Goal: Task Accomplishment & Management: Complete application form

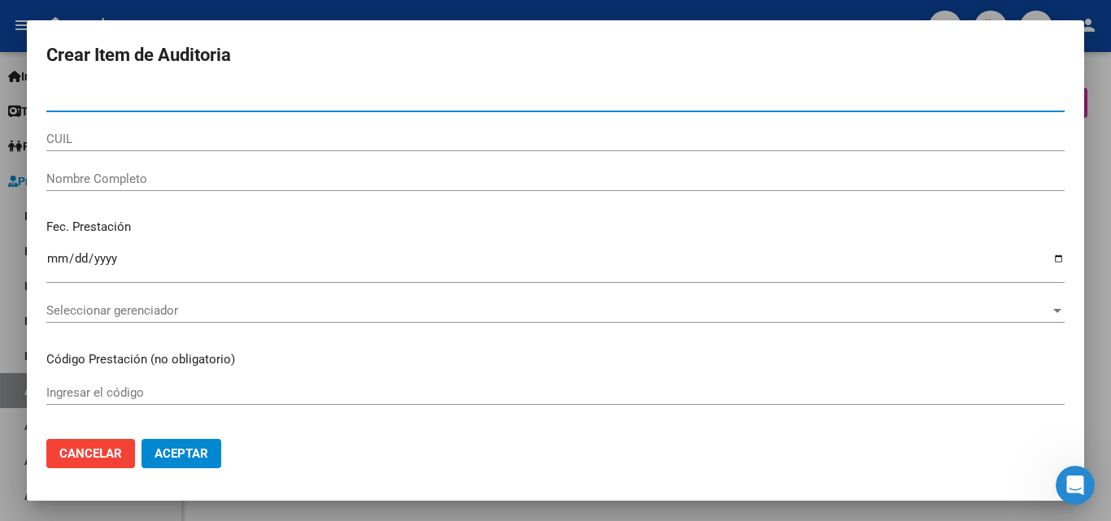
scroll to position [1139, 0]
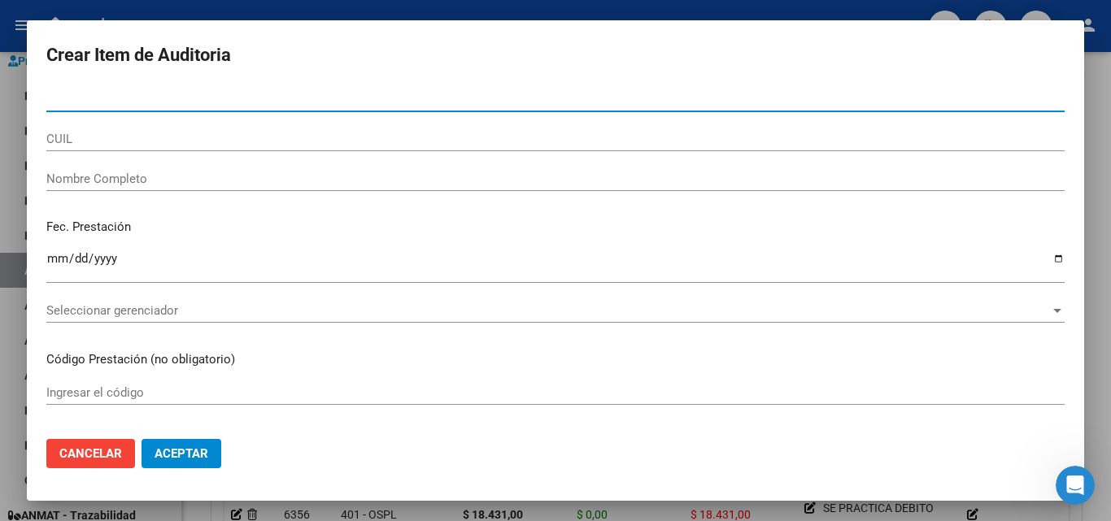
click at [140, 97] on input "Nro Documento" at bounding box center [555, 99] width 1019 height 15
paste input "34470701"
type input "34470701"
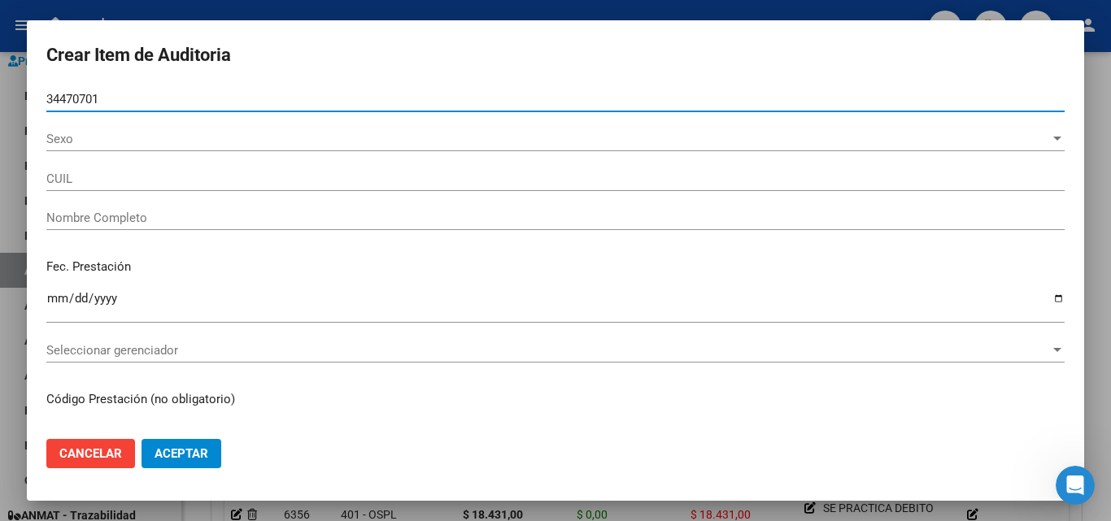
type input "23344707014"
type input "[PERSON_NAME]"
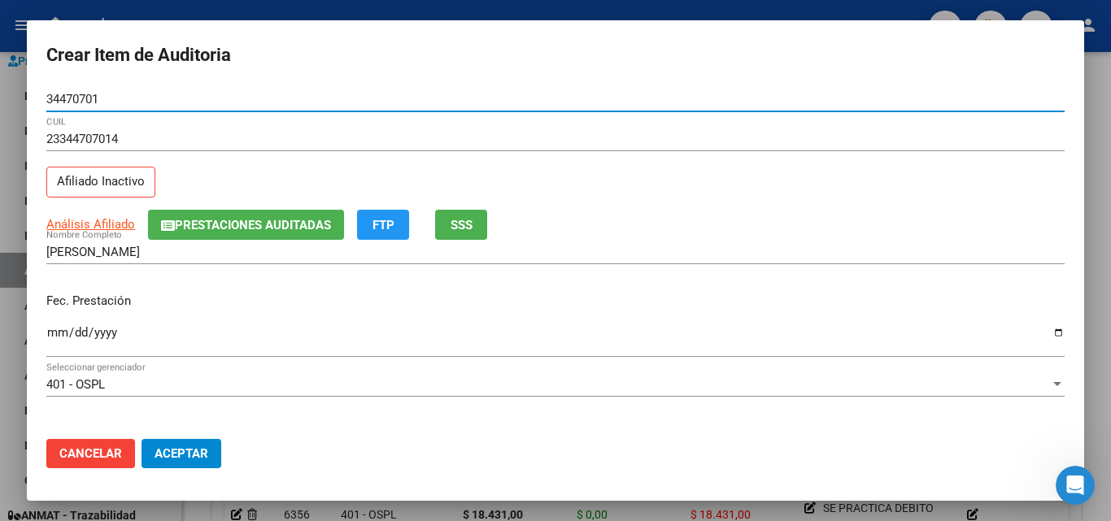
type input "34470701"
click at [479, 227] on button "SSS" at bounding box center [461, 225] width 52 height 30
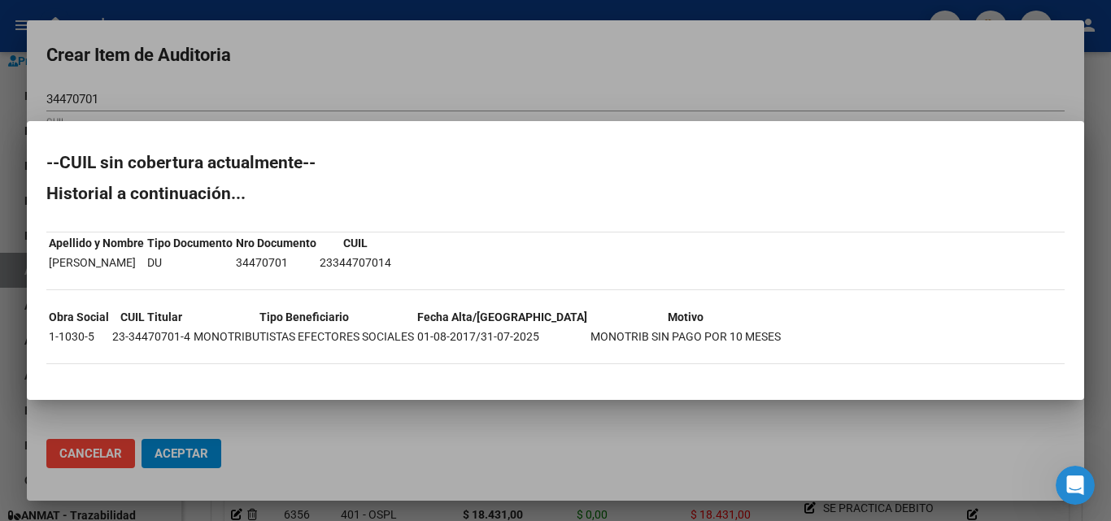
click at [404, 89] on div at bounding box center [555, 260] width 1111 height 521
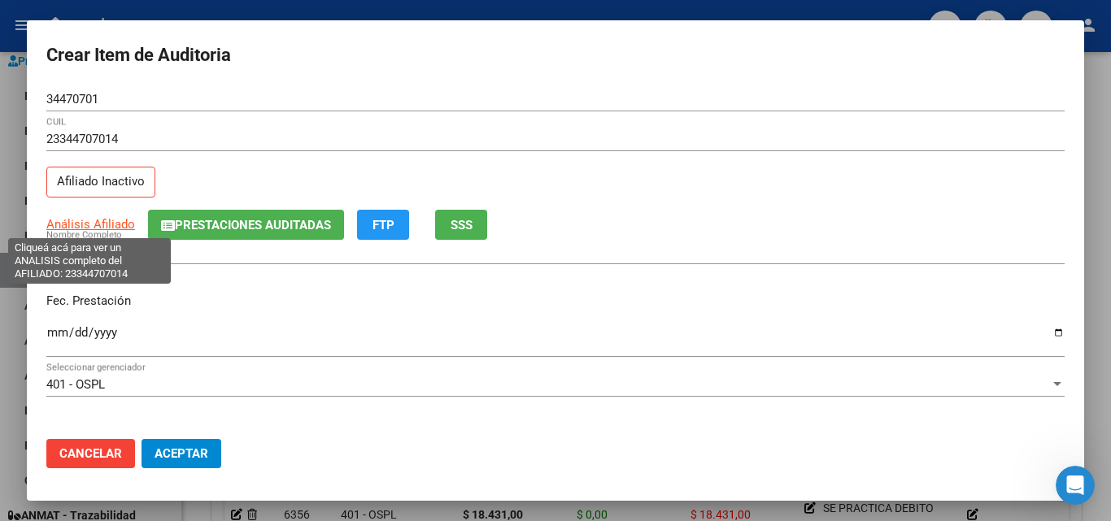
click at [113, 225] on span "Análisis Afiliado" at bounding box center [90, 224] width 89 height 15
type textarea "23344707014"
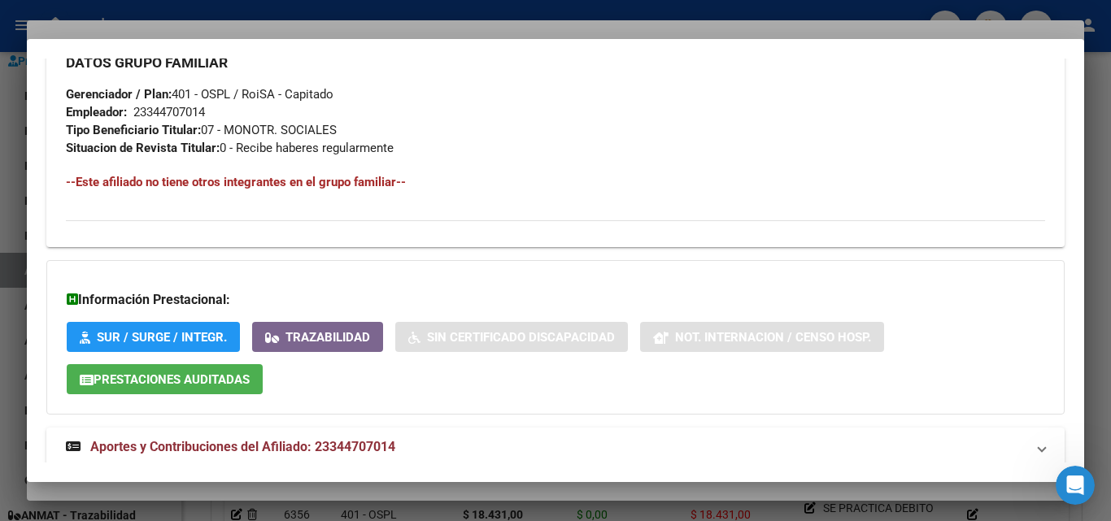
scroll to position [875, 0]
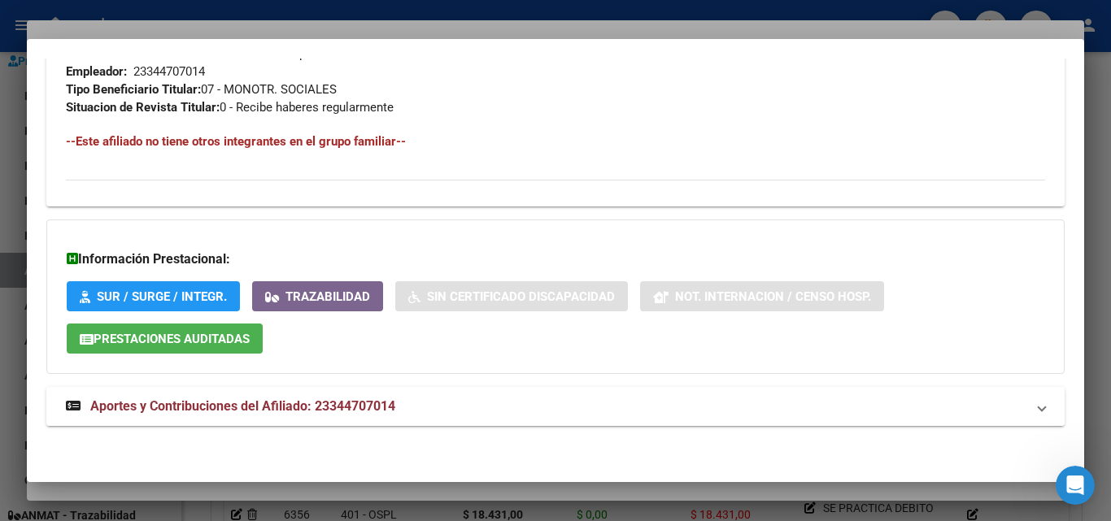
click at [277, 409] on span "Aportes y Contribuciones del Afiliado: 23344707014" at bounding box center [242, 406] width 305 height 15
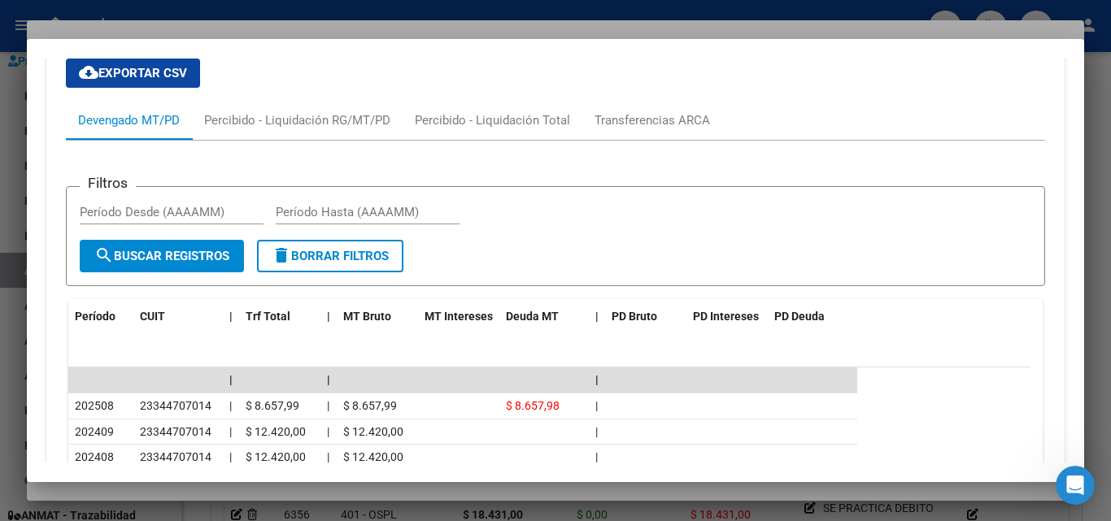
scroll to position [1458, 0]
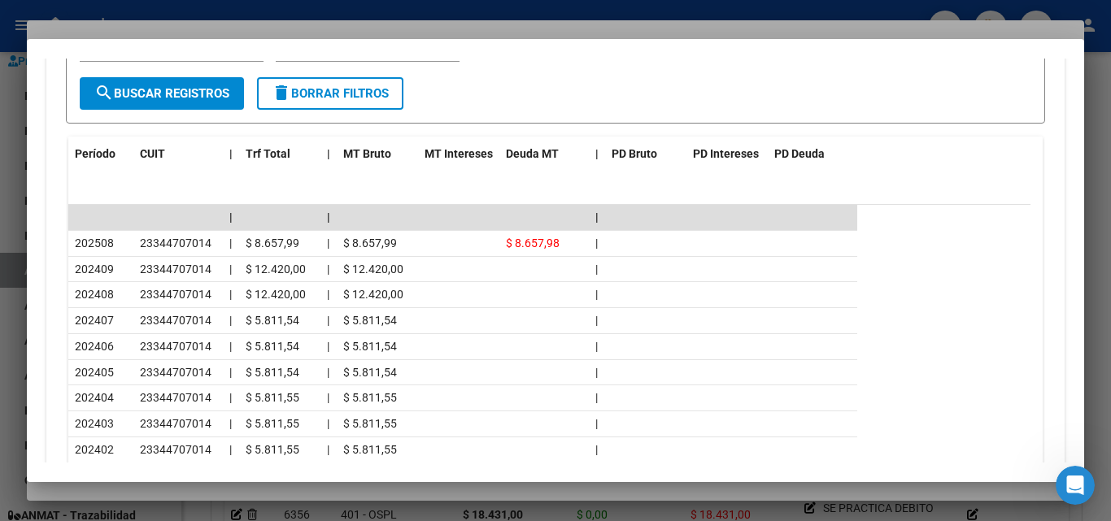
click at [244, 33] on div at bounding box center [555, 260] width 1111 height 521
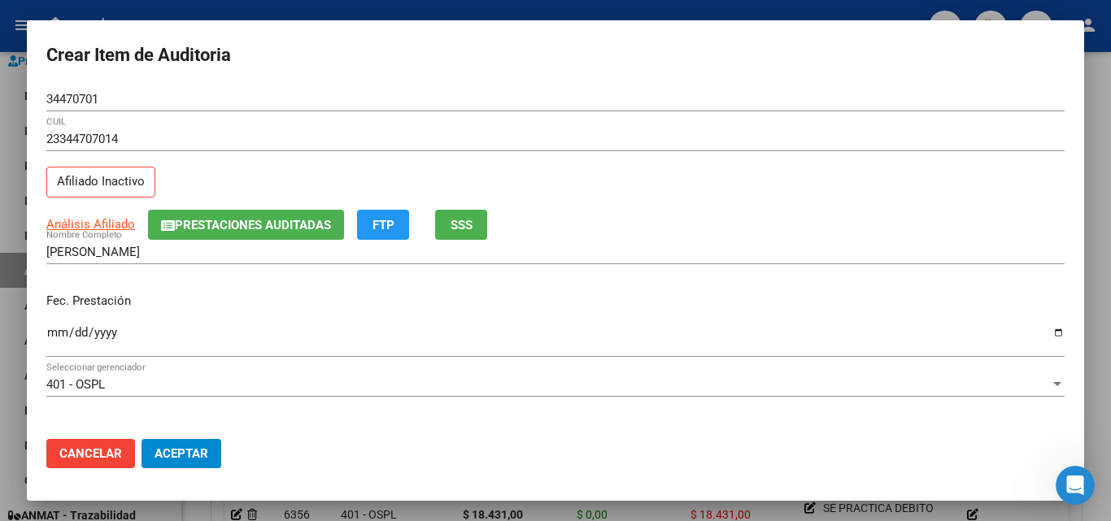
click at [1042, 332] on input "Ingresar la fecha" at bounding box center [555, 339] width 1019 height 26
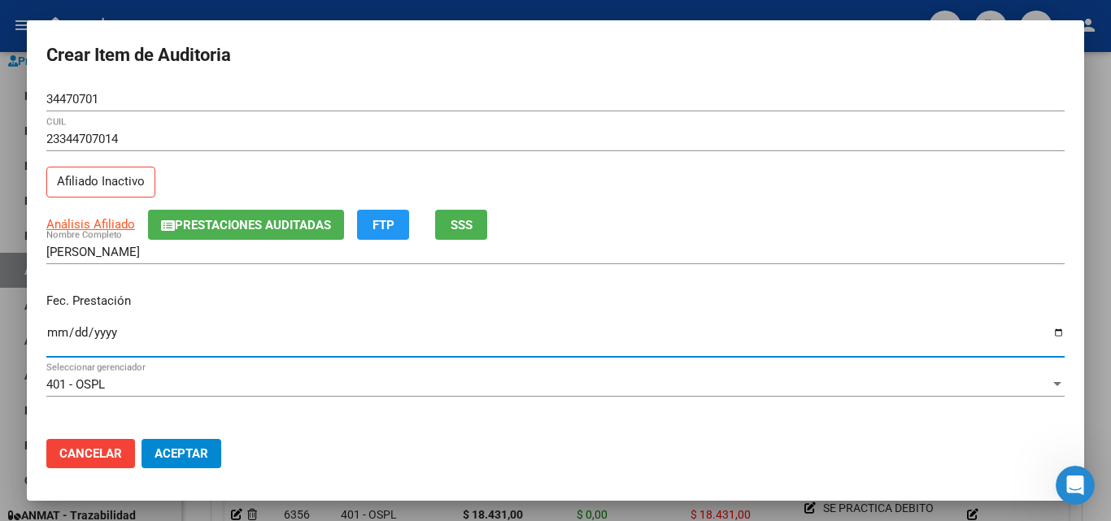
type input "[DATE]"
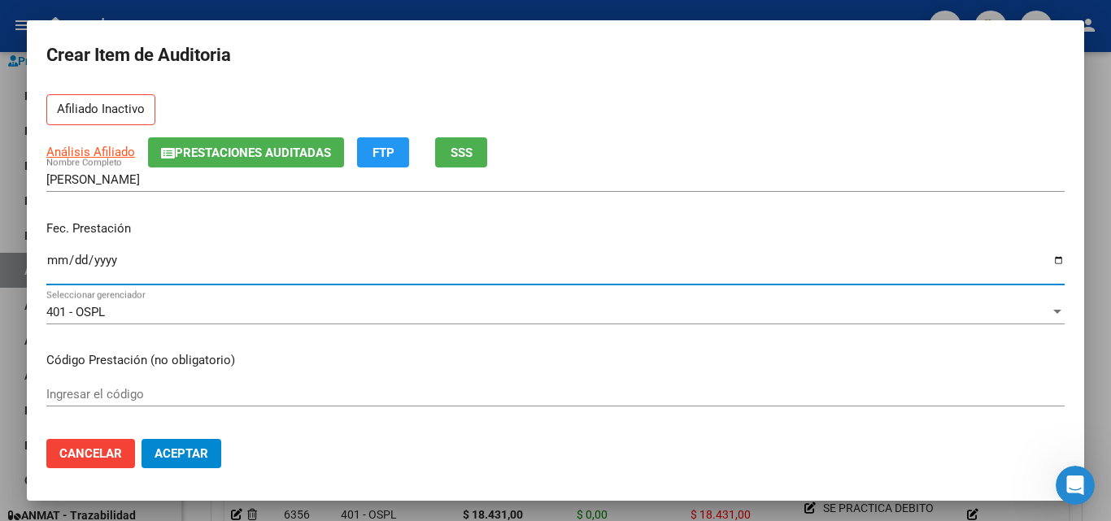
scroll to position [163, 0]
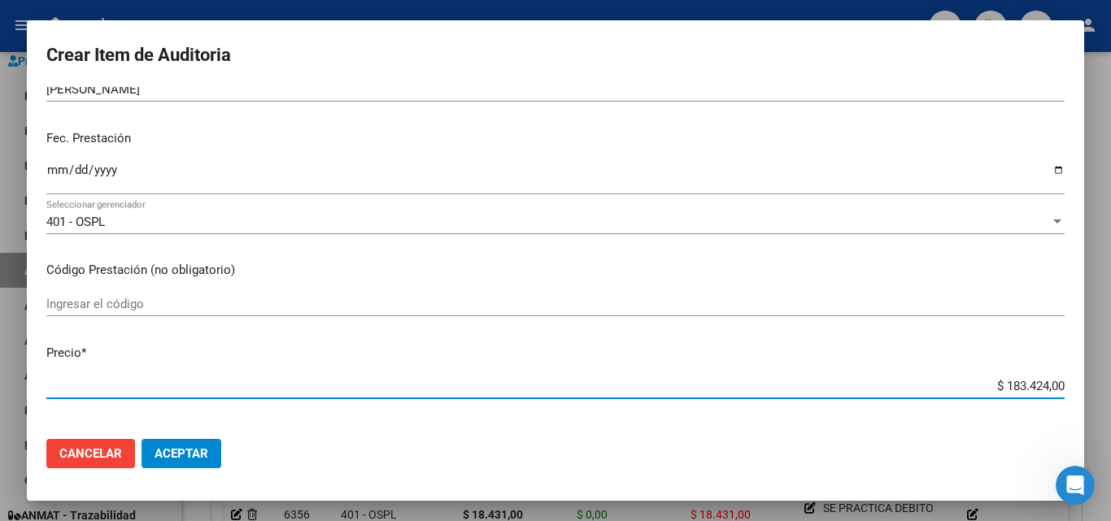
click at [1018, 388] on input "$ 183.424,00" at bounding box center [555, 386] width 1019 height 15
type input "$ 0,09"
type input "$ 0,98"
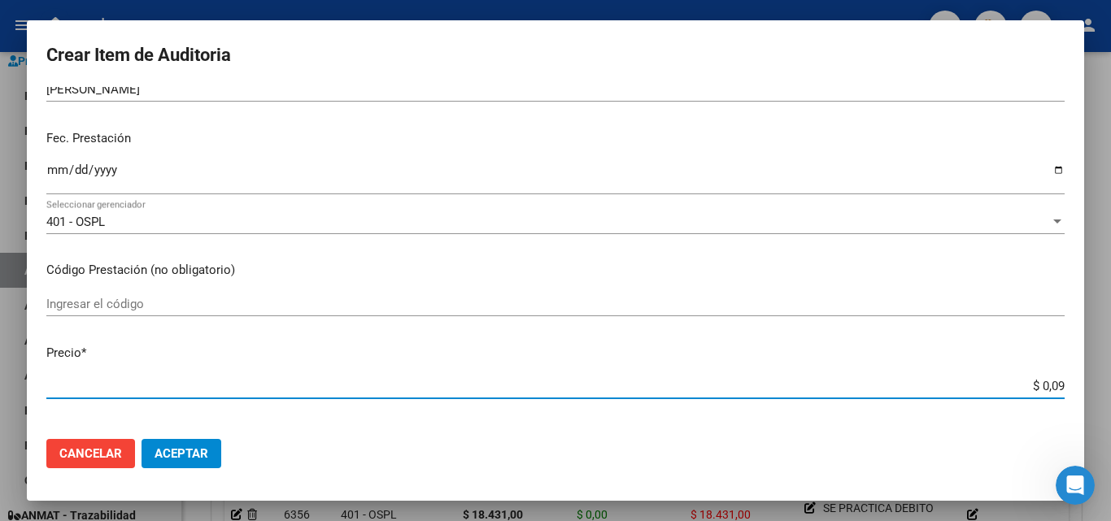
type input "$ 0,98"
type input "$ 9,82"
type input "$ 98,21"
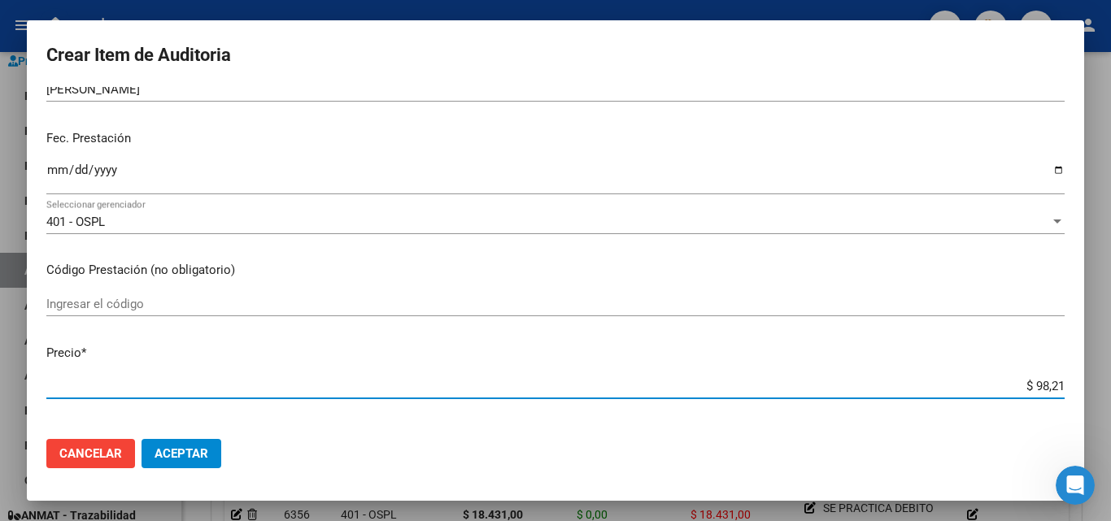
type input "$ 982,10"
type input "$ 9.821,00"
click at [143, 303] on input "Ingresar el código" at bounding box center [555, 304] width 1019 height 15
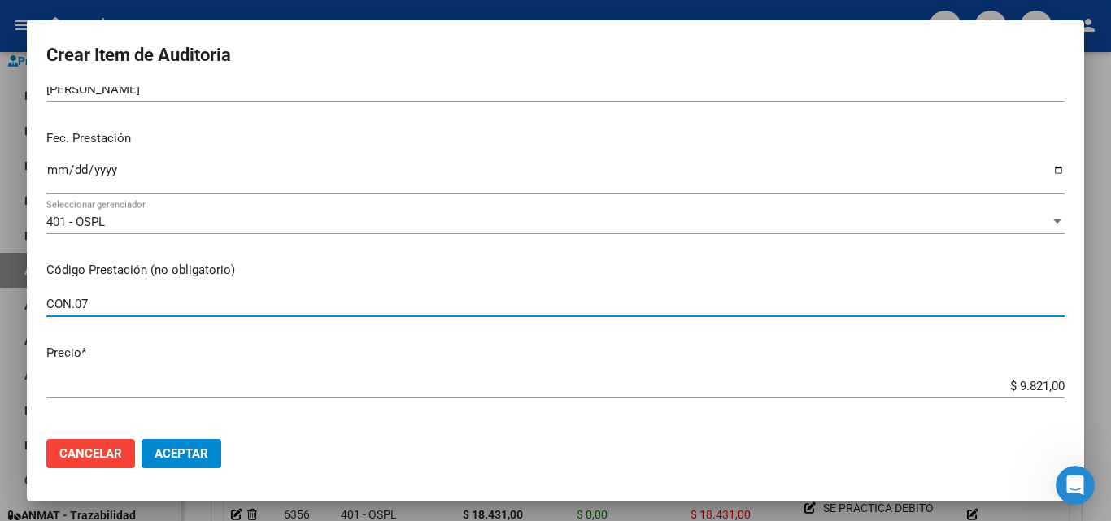
type input "CON.07"
click at [262, 266] on p "Código Prestación (no obligatorio)" at bounding box center [555, 270] width 1019 height 19
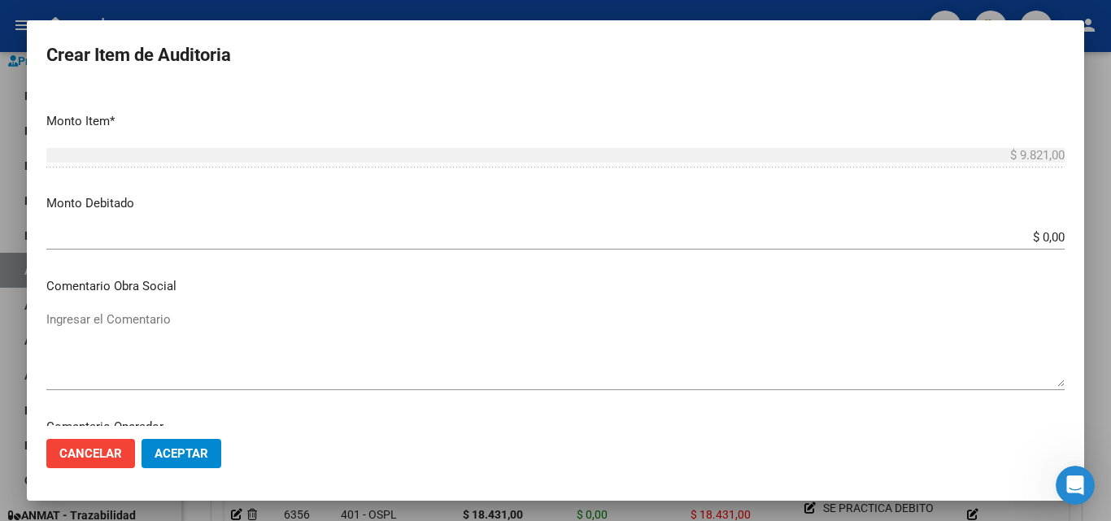
scroll to position [569, 0]
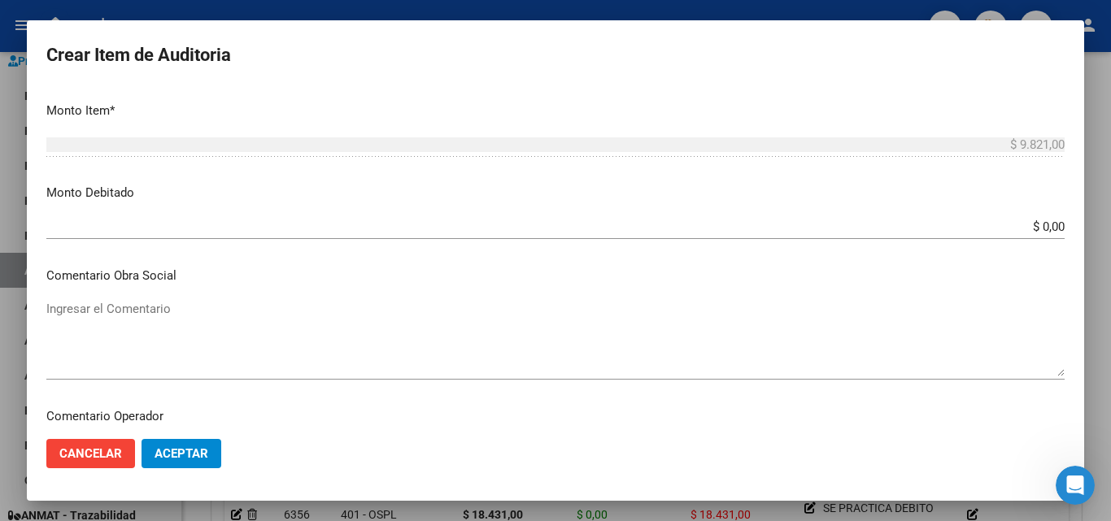
click at [1040, 228] on input "$ 0,00" at bounding box center [555, 227] width 1019 height 15
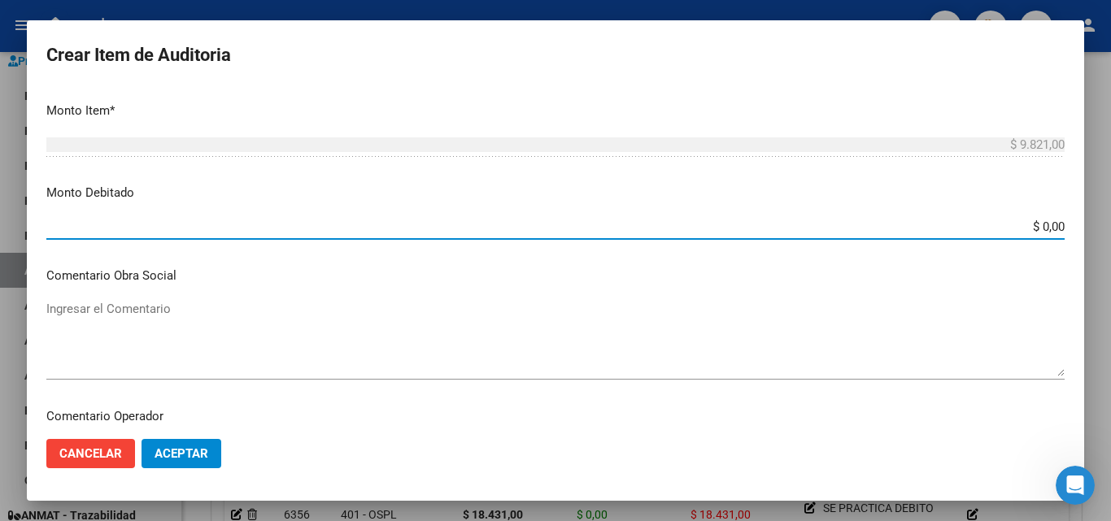
click at [1040, 228] on input "$ 0,00" at bounding box center [555, 227] width 1019 height 15
paste input "9.821"
type input "$ 9.821,00"
click at [299, 322] on textarea "Ingresar el Comentario" at bounding box center [555, 338] width 1019 height 76
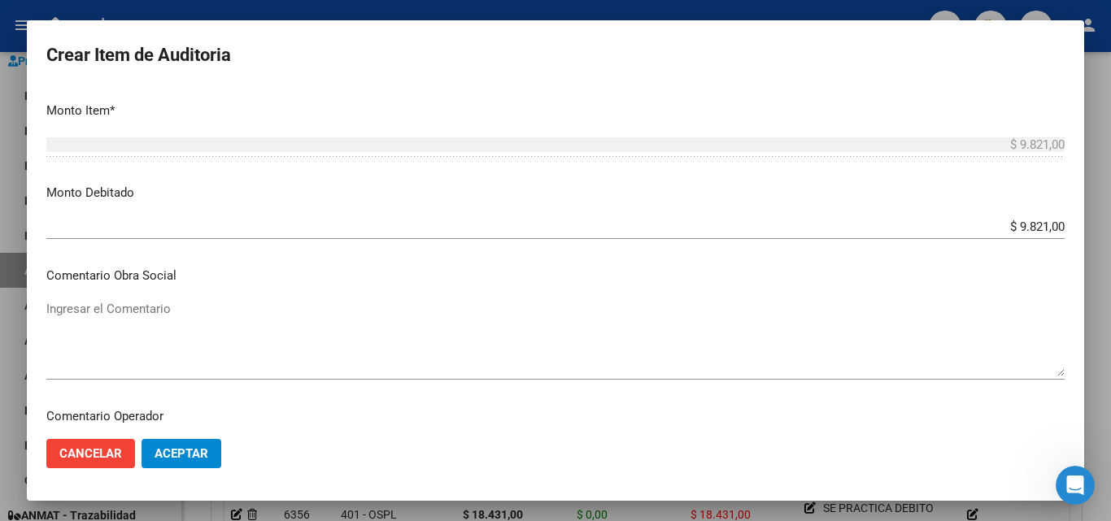
drag, startPoint x: 646, startPoint y: 274, endPoint x: 508, endPoint y: 325, distance: 146.7
click at [646, 274] on p "Comentario Obra Social" at bounding box center [555, 276] width 1019 height 19
click at [204, 347] on textarea "Ingresar el Comentario" at bounding box center [555, 338] width 1019 height 76
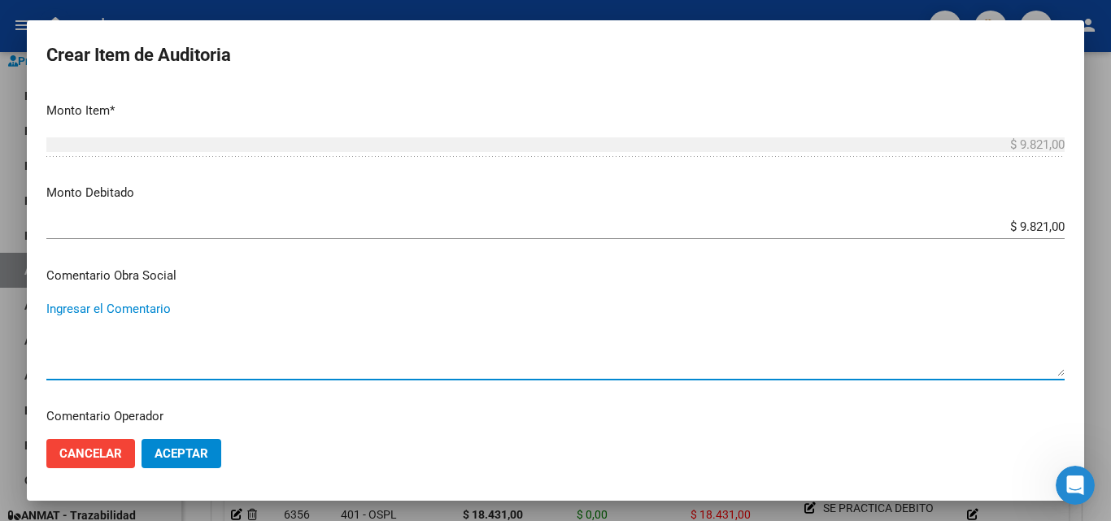
type textarea "V"
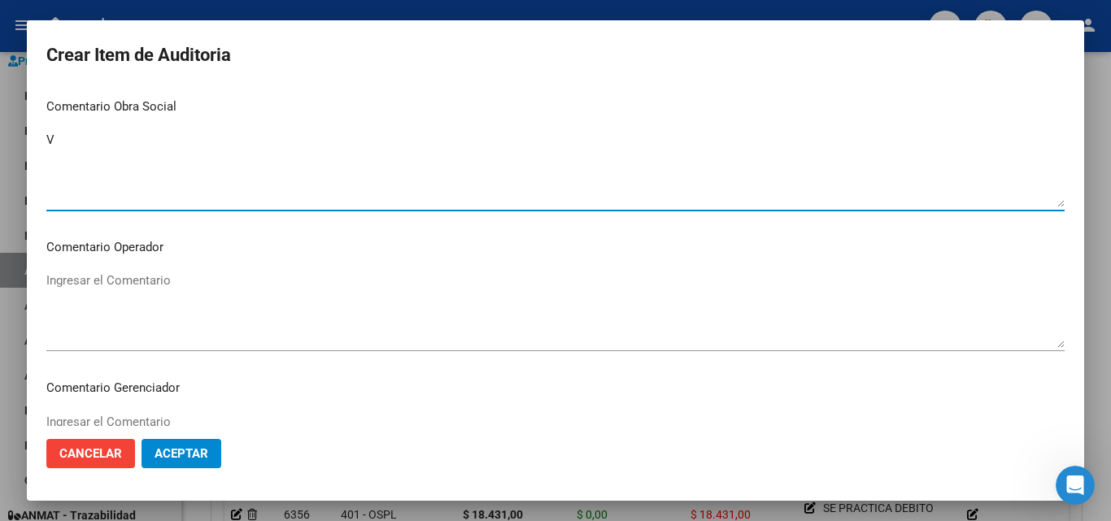
scroll to position [732, 0]
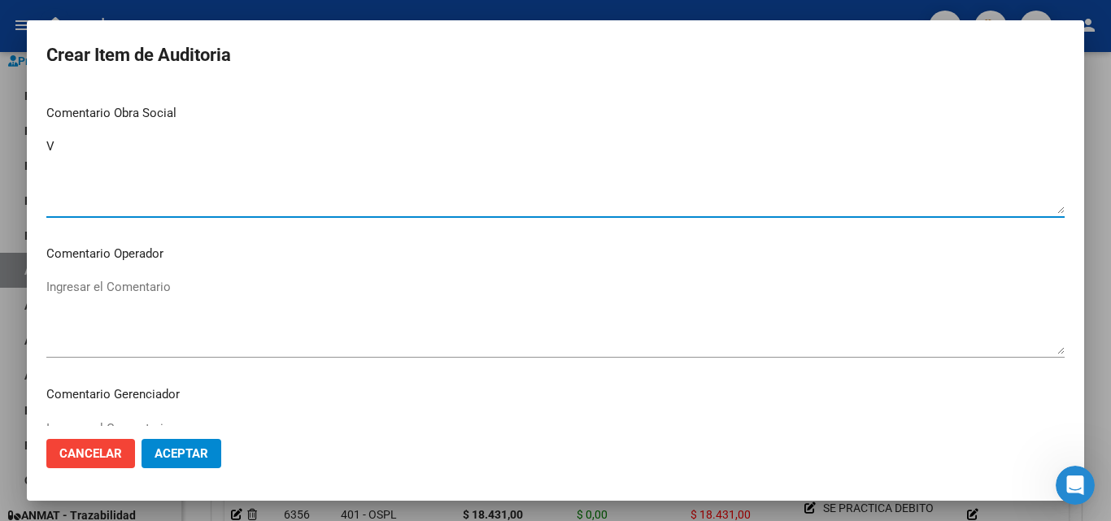
click at [139, 153] on textarea "V" at bounding box center [555, 175] width 1019 height 76
paste textarea "SE PRACTICA DEBITO POR; El beneficiario se encontraba sin aportes al momento de…"
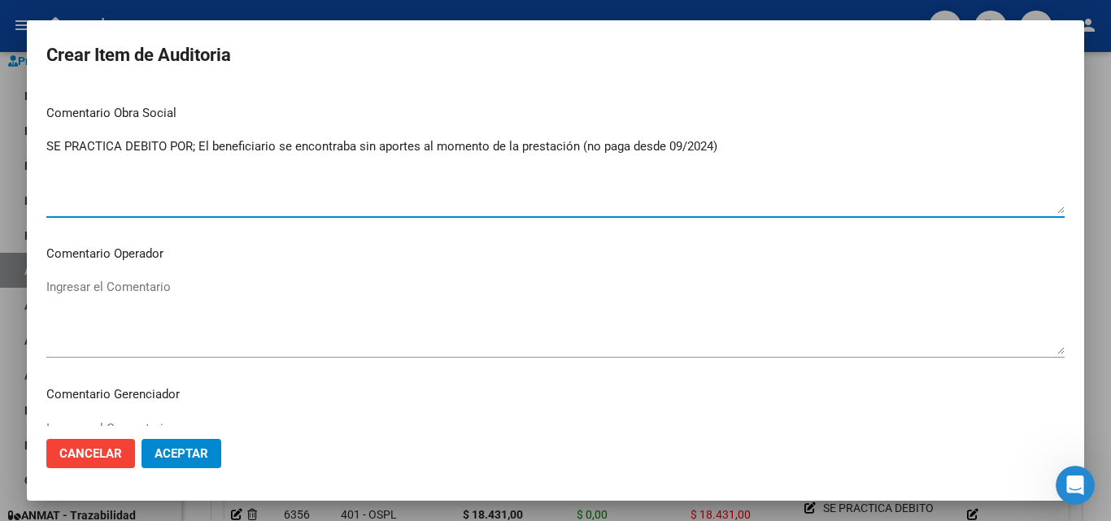
scroll to position [1126, 0]
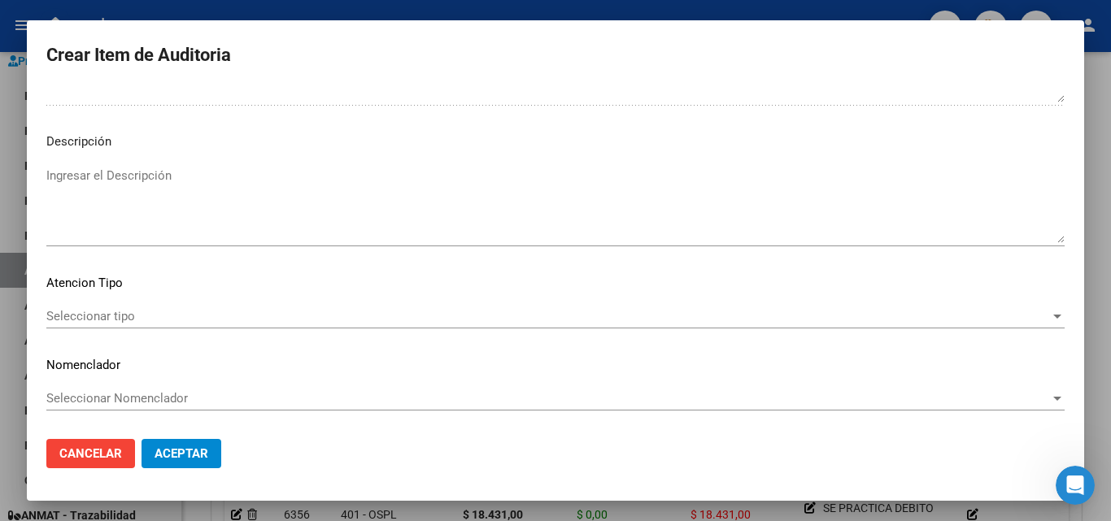
type textarea "SE PRACTICA DEBITO POR; El beneficiario se encontraba sin aportes al momento de…"
click at [168, 186] on textarea "Ingresar el Descripción" at bounding box center [555, 205] width 1019 height 76
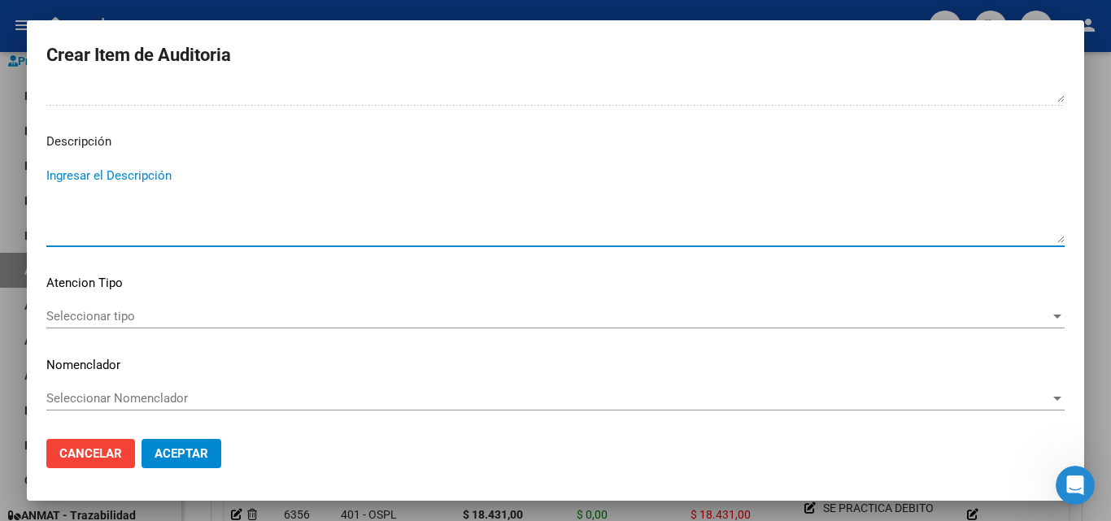
paste textarea "SE PRACTICA DEBITO POR; El beneficiario se encontraba sin aportes al momento de…"
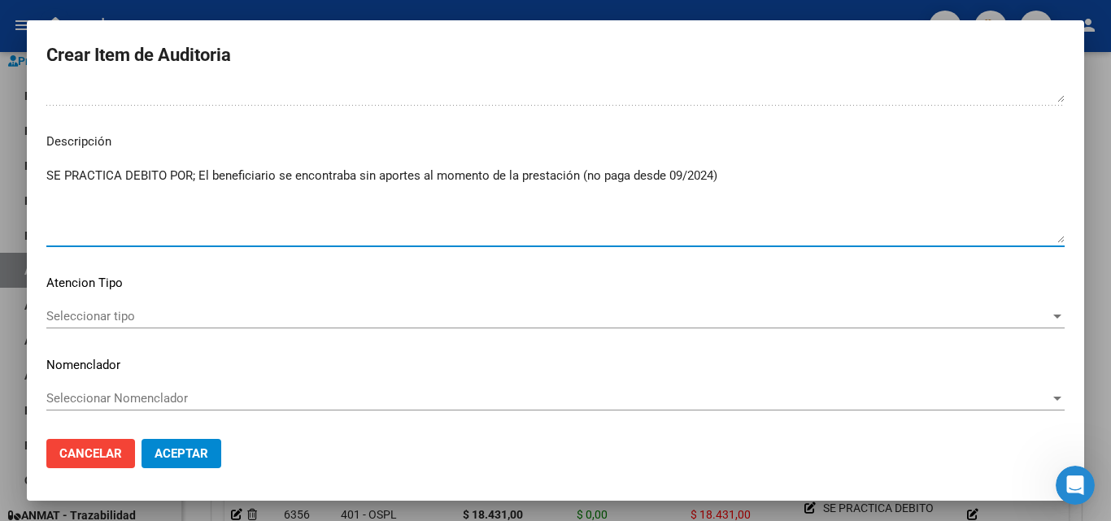
type textarea "SE PRACTICA DEBITO POR; El beneficiario se encontraba sin aportes al momento de…"
click at [177, 453] on span "Aceptar" at bounding box center [182, 454] width 54 height 15
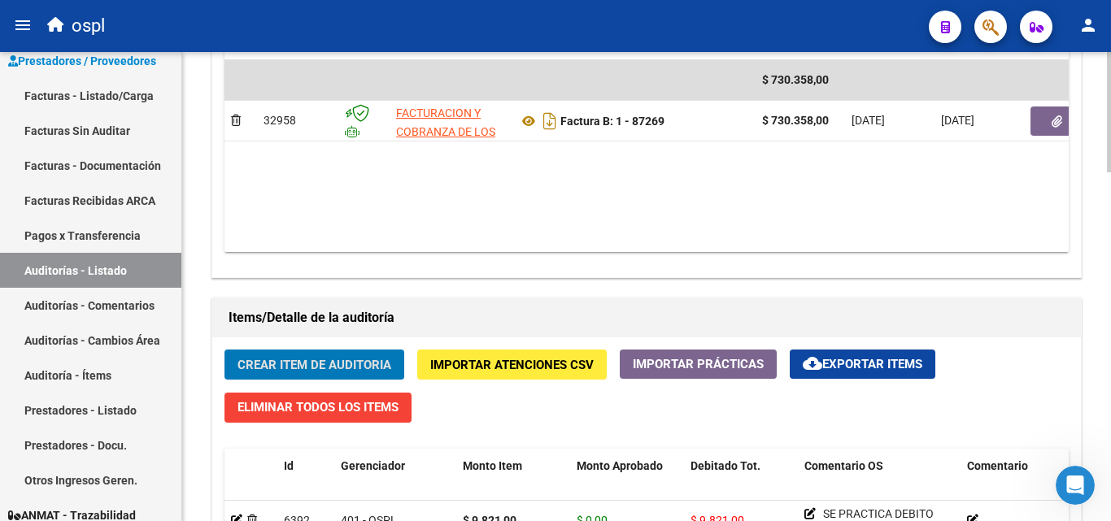
scroll to position [1139, 0]
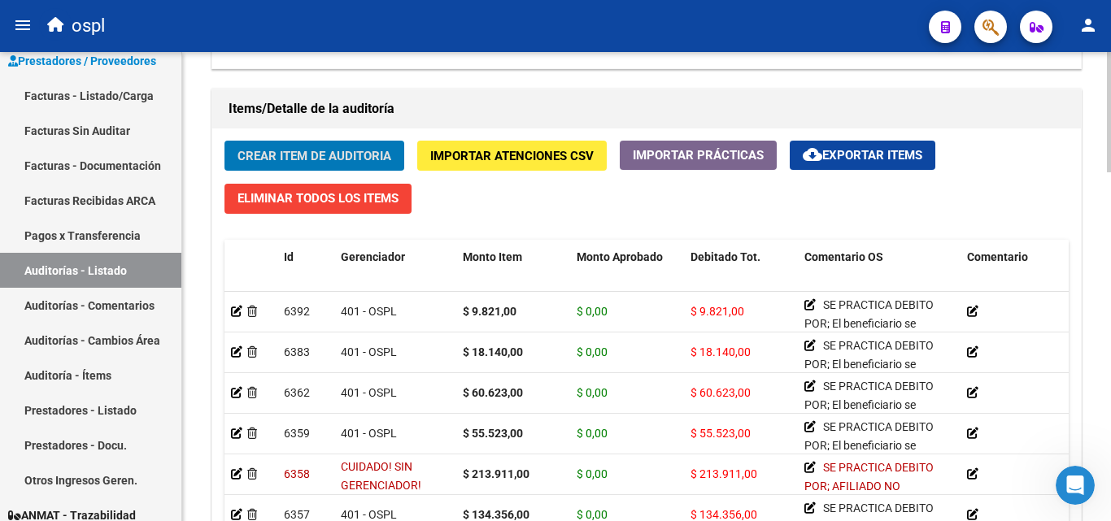
click at [345, 157] on span "Crear Item de Auditoria" at bounding box center [315, 156] width 154 height 15
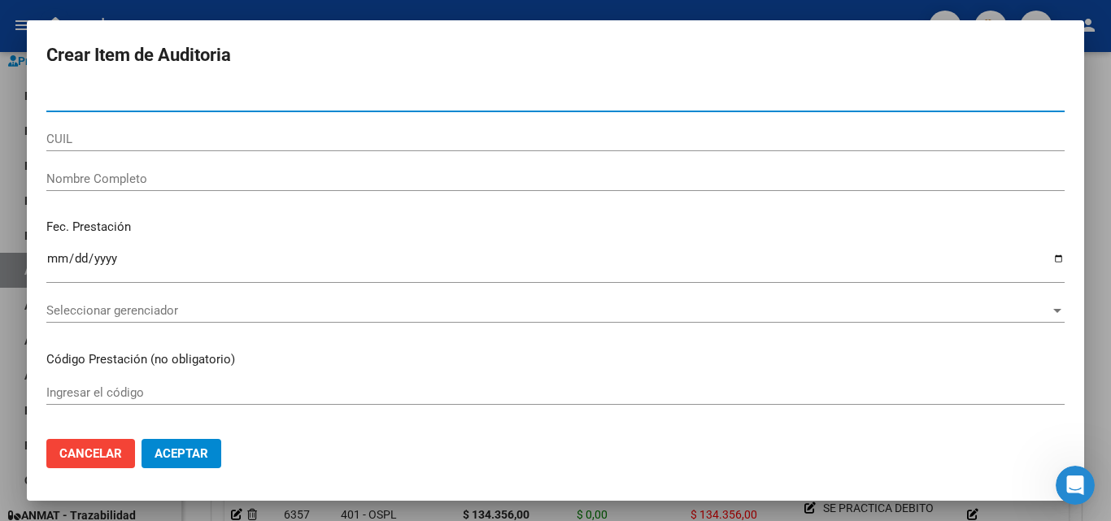
click at [150, 105] on input "Nro Documento" at bounding box center [555, 99] width 1019 height 15
paste input "95060961"
type input "95060961"
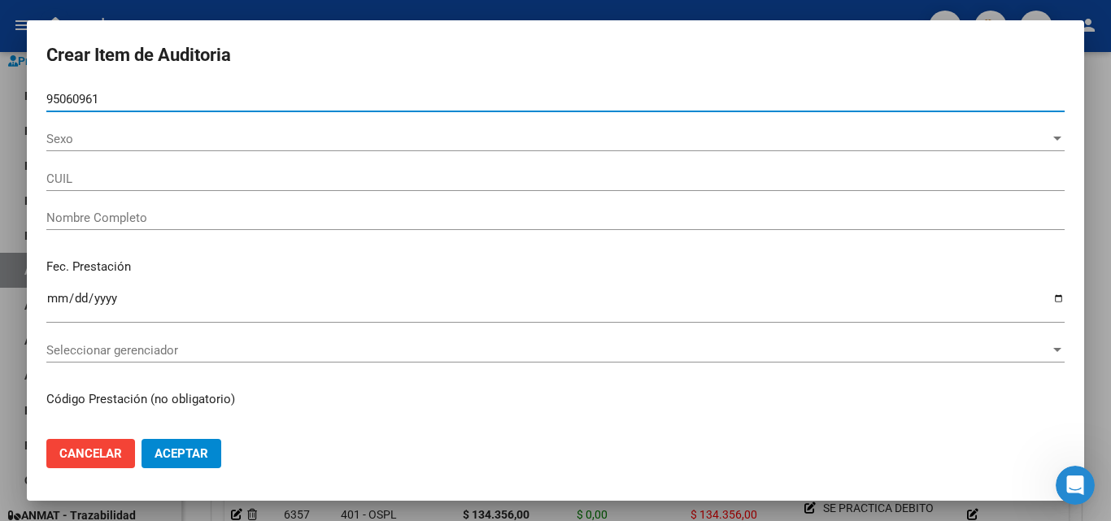
type input "27950609619"
type input "[PERSON_NAME] [PERSON_NAME]"
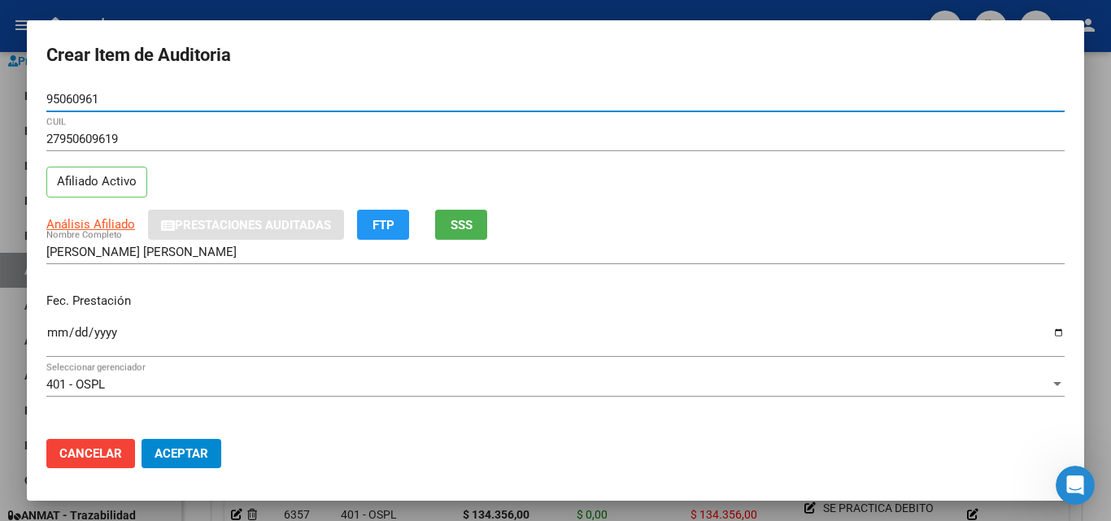
type input "95060961"
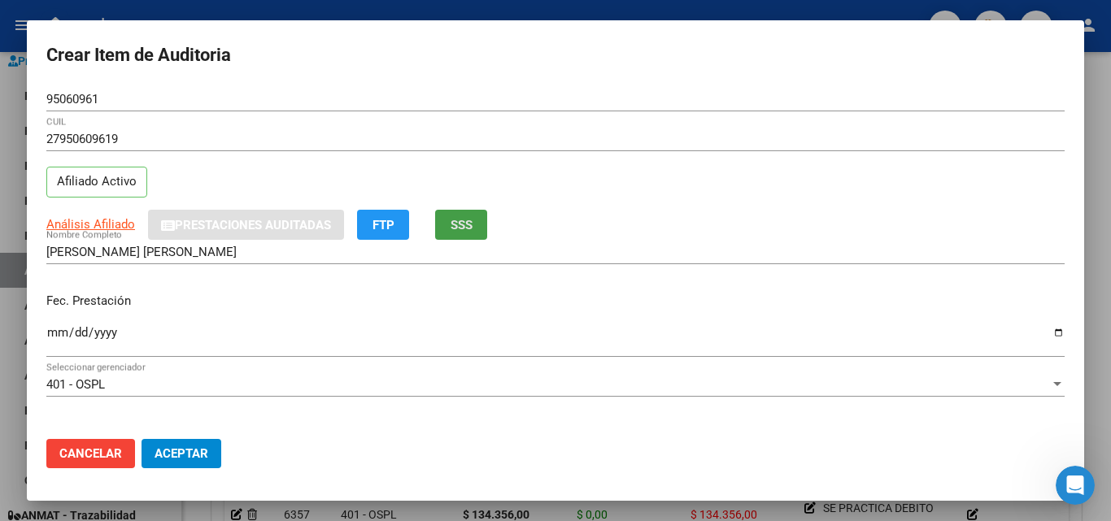
click at [460, 226] on span "SSS" at bounding box center [462, 225] width 22 height 15
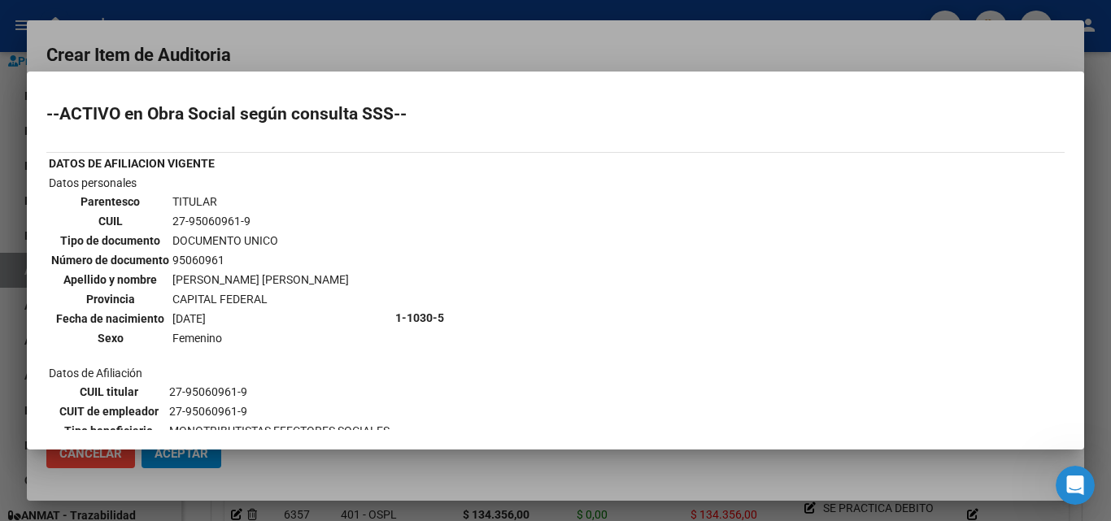
scroll to position [106, 0]
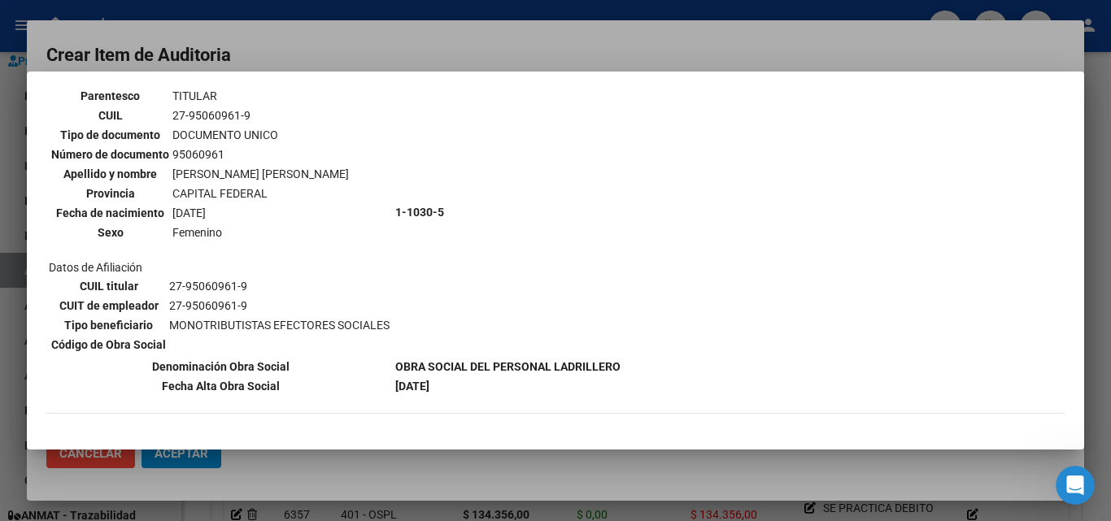
click at [418, 49] on div at bounding box center [555, 260] width 1111 height 521
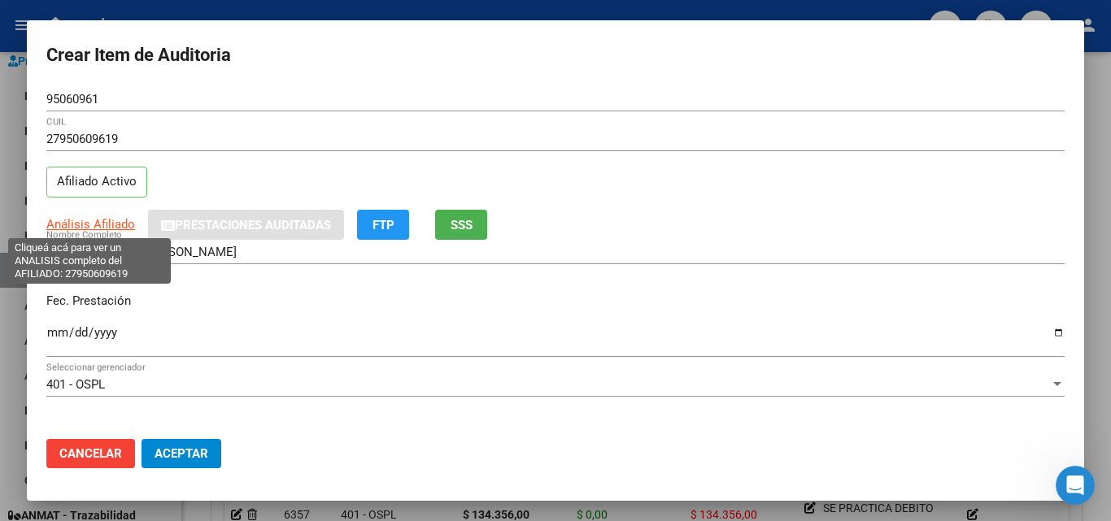
click at [107, 223] on span "Análisis Afiliado" at bounding box center [90, 224] width 89 height 15
type textarea "27950609619"
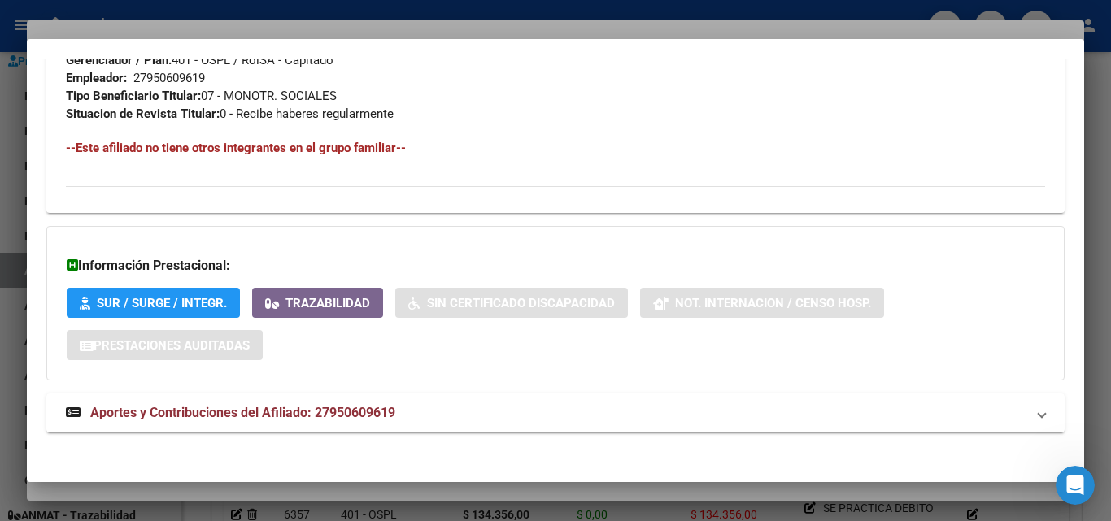
scroll to position [840, 0]
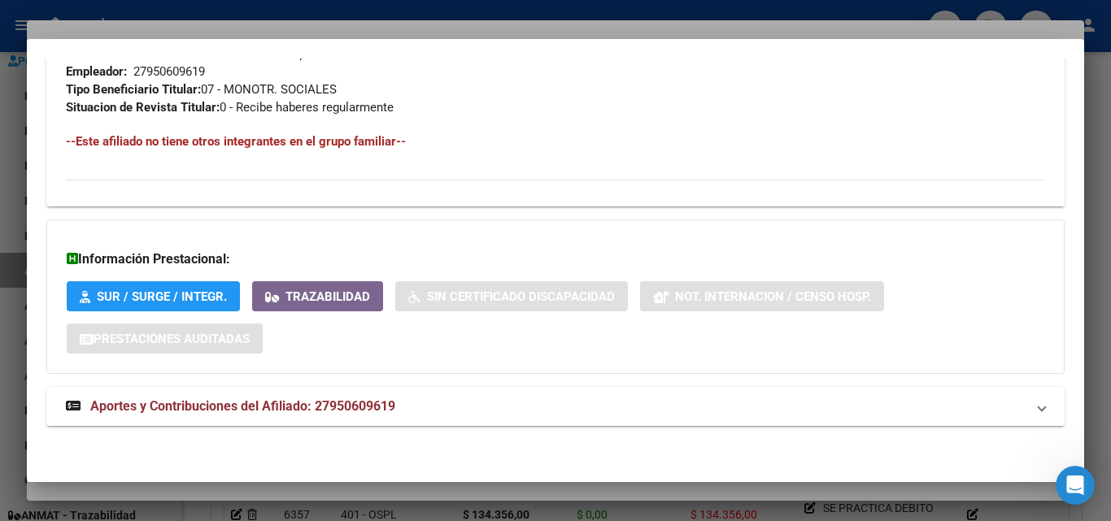
click at [146, 393] on mat-expansion-panel-header "Aportes y Contribuciones del Afiliado: 27950609619" at bounding box center [555, 406] width 1019 height 39
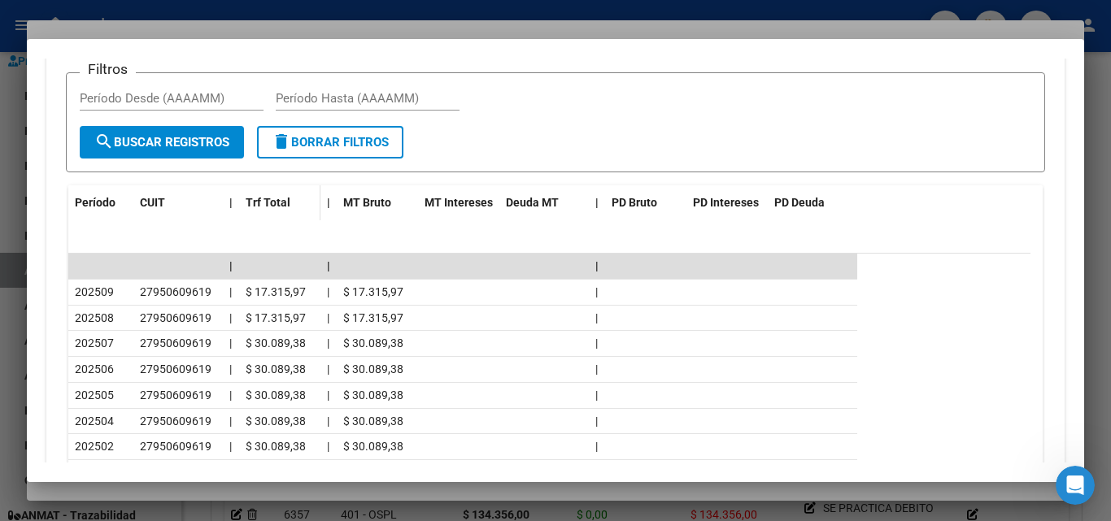
scroll to position [1503, 0]
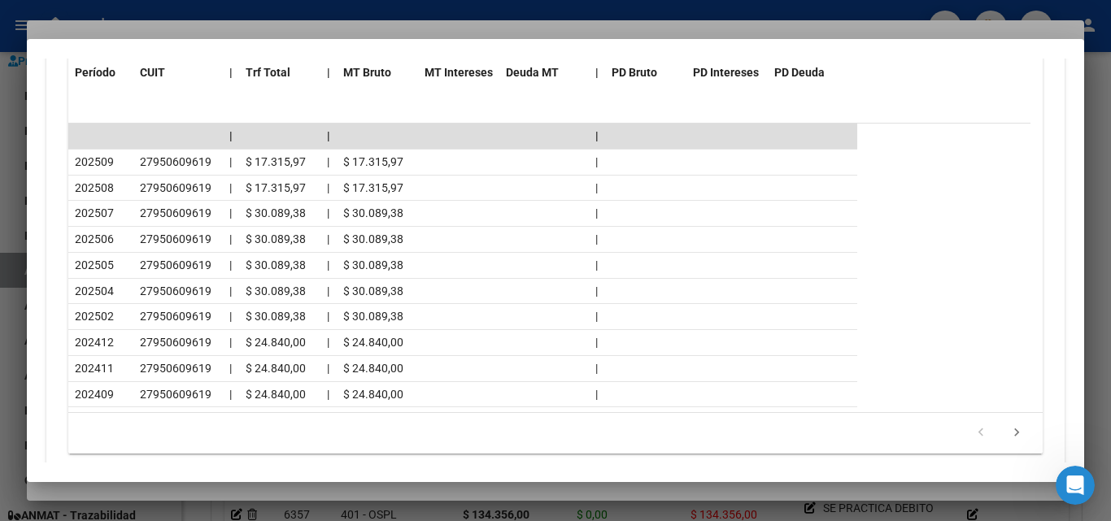
click at [190, 29] on div at bounding box center [555, 260] width 1111 height 521
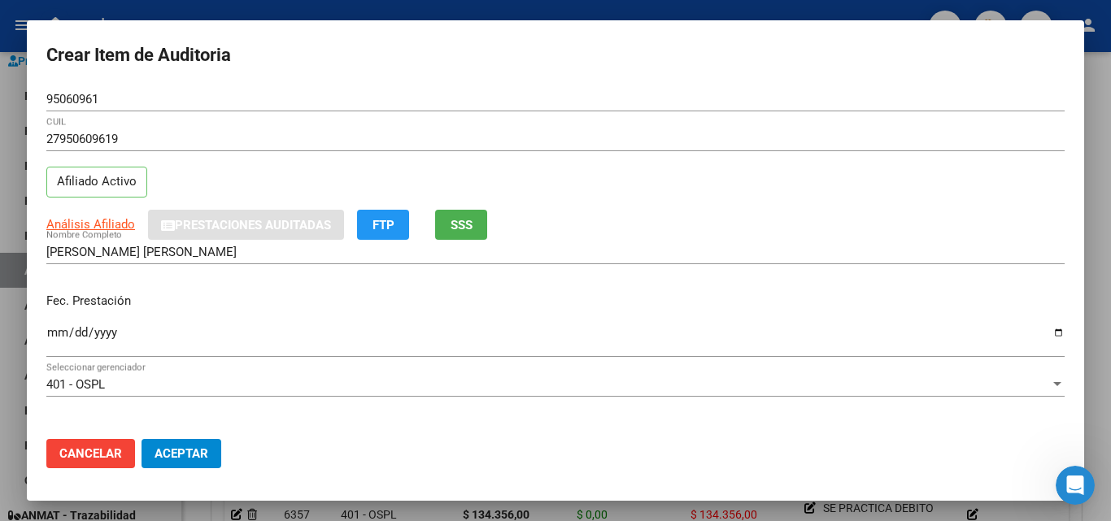
click at [169, 100] on input "95060961" at bounding box center [555, 99] width 1019 height 15
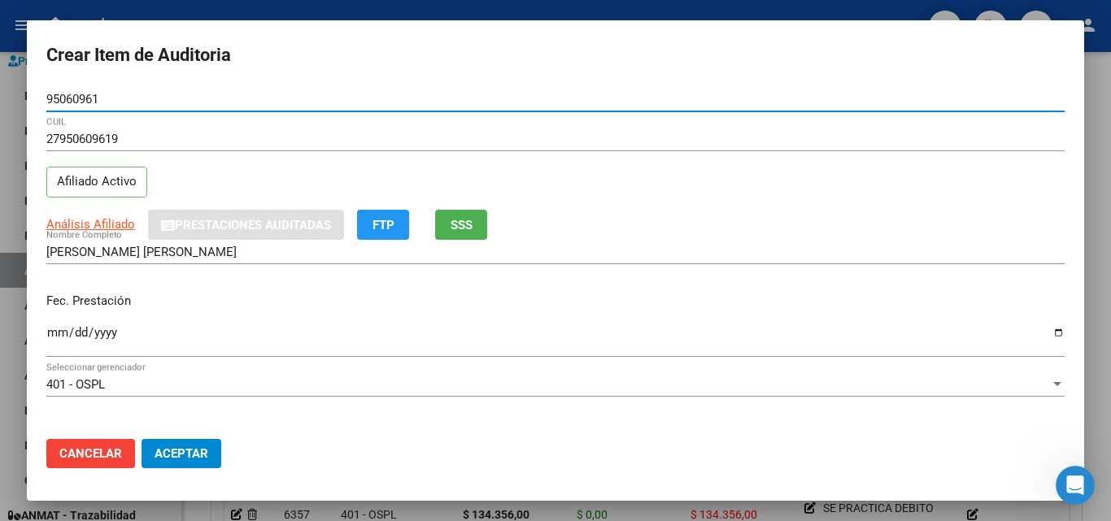
click at [169, 100] on input "95060961" at bounding box center [555, 99] width 1019 height 15
drag, startPoint x: 169, startPoint y: 100, endPoint x: 41, endPoint y: 123, distance: 129.7
click at [41, 123] on mat-dialog-content "95060961 Nro Documento 27950609619 CUIL Afiliado Activo Análisis Afiliado Prest…" at bounding box center [556, 256] width 1058 height 339
paste input "95609836"
type input "95609836"
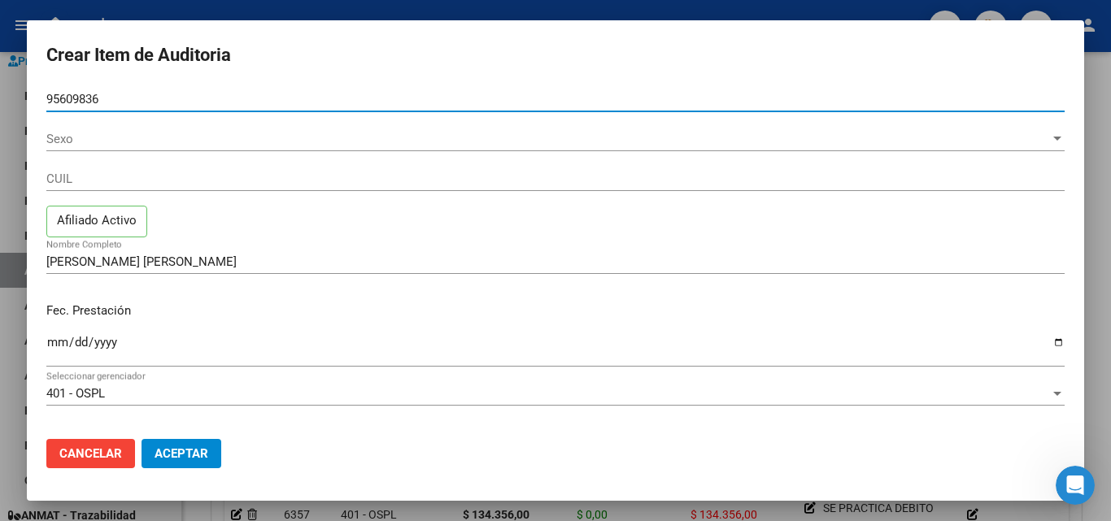
type input "20956098360"
type input "CUILA [PERSON_NAME] [PERSON_NAME]"
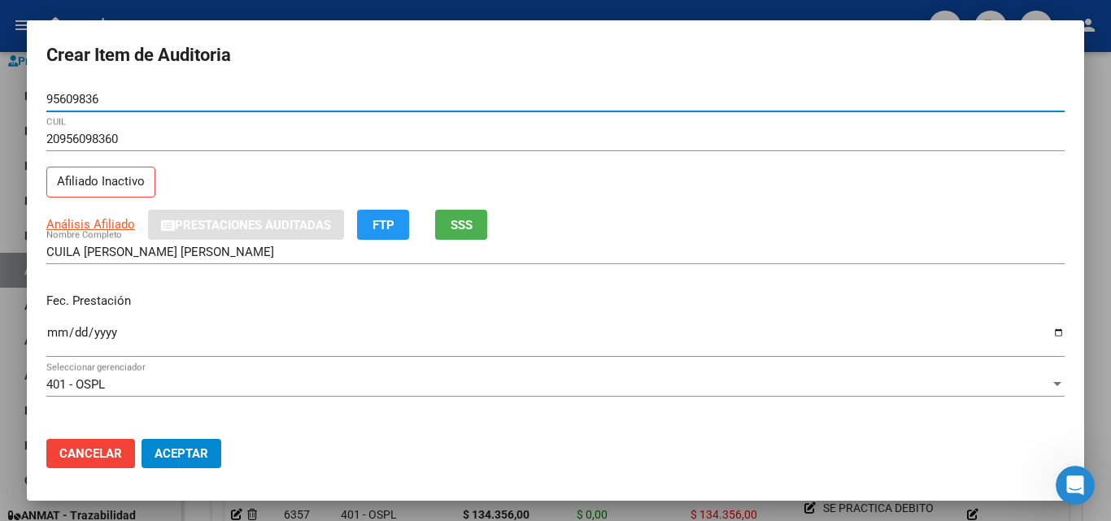
type input "95609836"
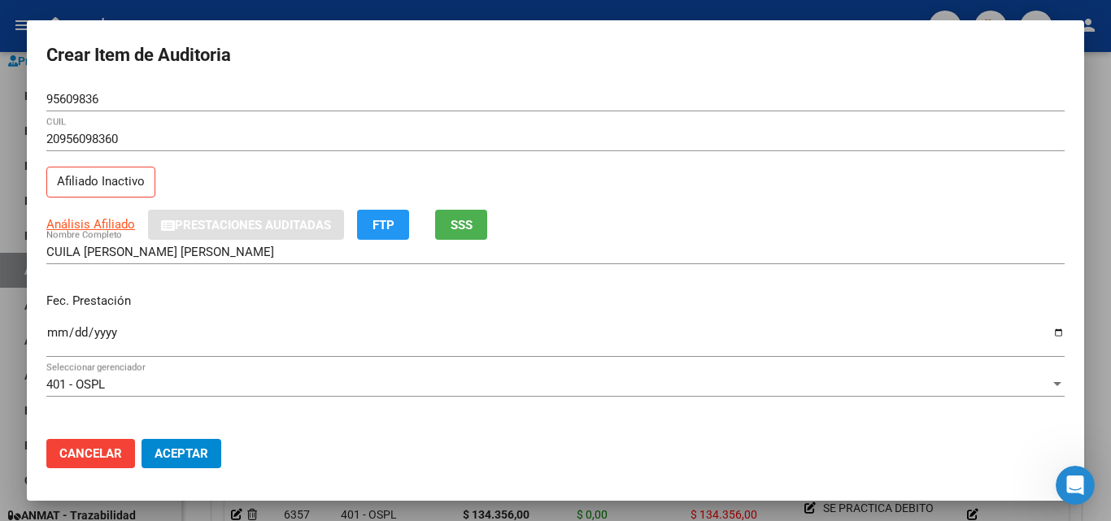
click at [206, 180] on div "20956098360 CUIL Afiliado Inactivo" at bounding box center [555, 168] width 1019 height 83
click at [1045, 335] on input "Ingresar la fecha" at bounding box center [555, 339] width 1019 height 26
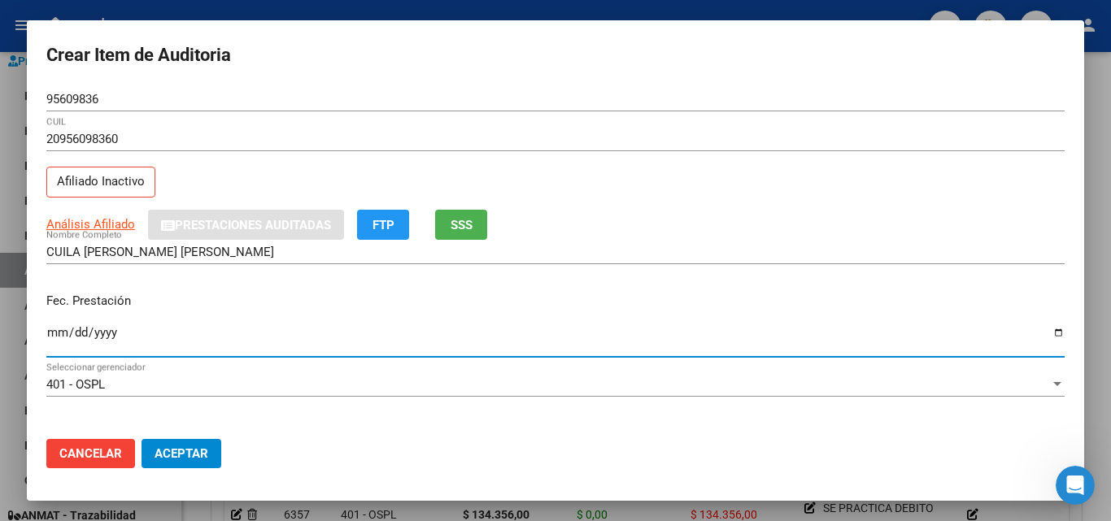
type input "[DATE]"
click at [466, 223] on span "SSS" at bounding box center [462, 225] width 22 height 15
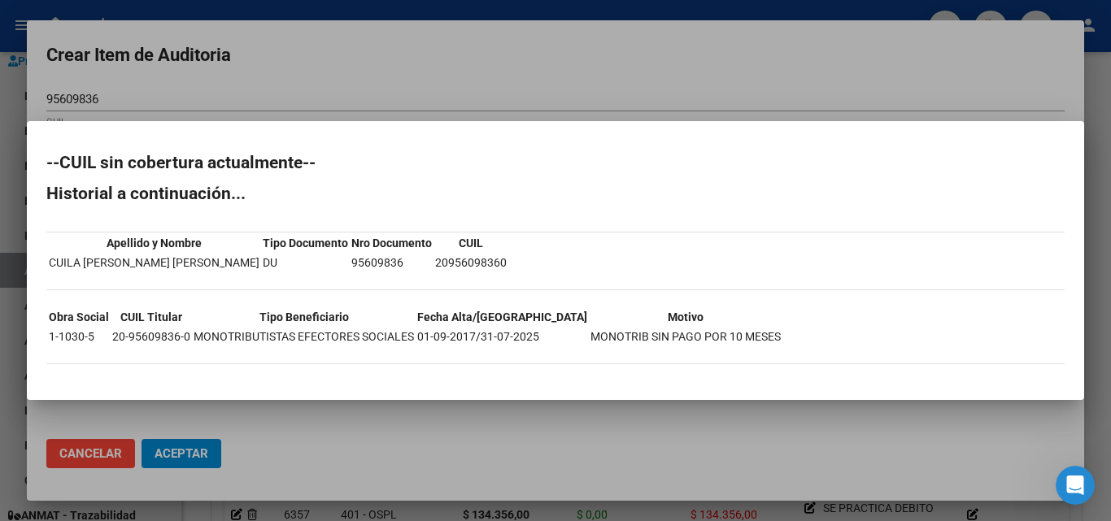
click at [394, 63] on div at bounding box center [555, 260] width 1111 height 521
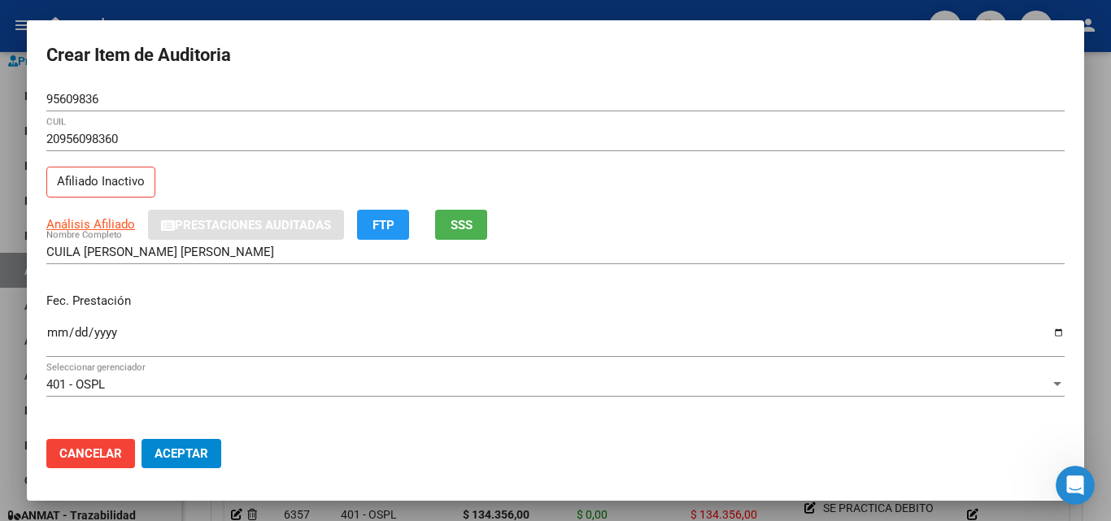
click at [534, 225] on div "Análisis Afiliado Prestaciones Auditadas FTP SSS" at bounding box center [555, 225] width 1019 height 30
click at [695, 203] on div "20956098360 CUIL Afiliado Inactivo" at bounding box center [555, 168] width 1019 height 83
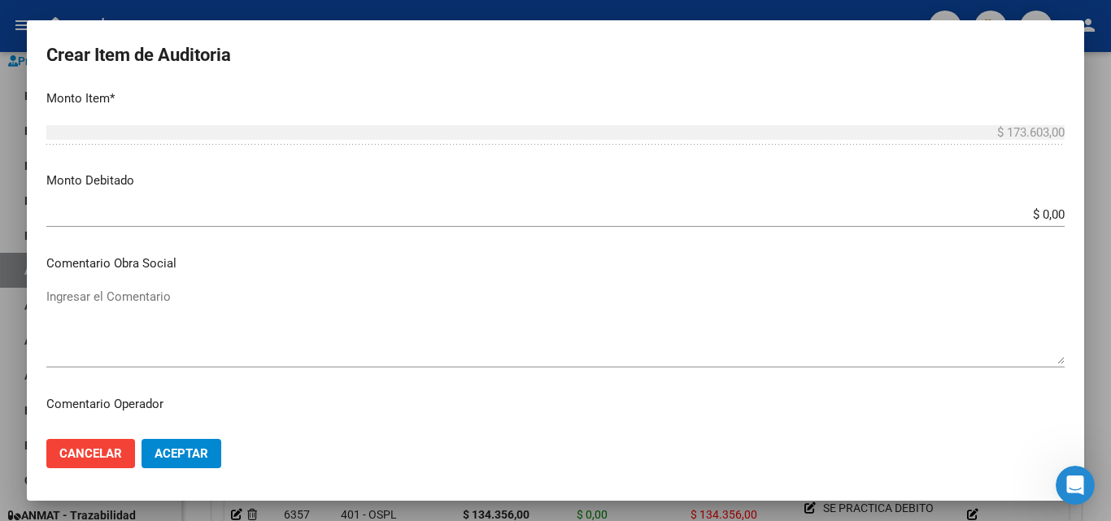
scroll to position [569, 0]
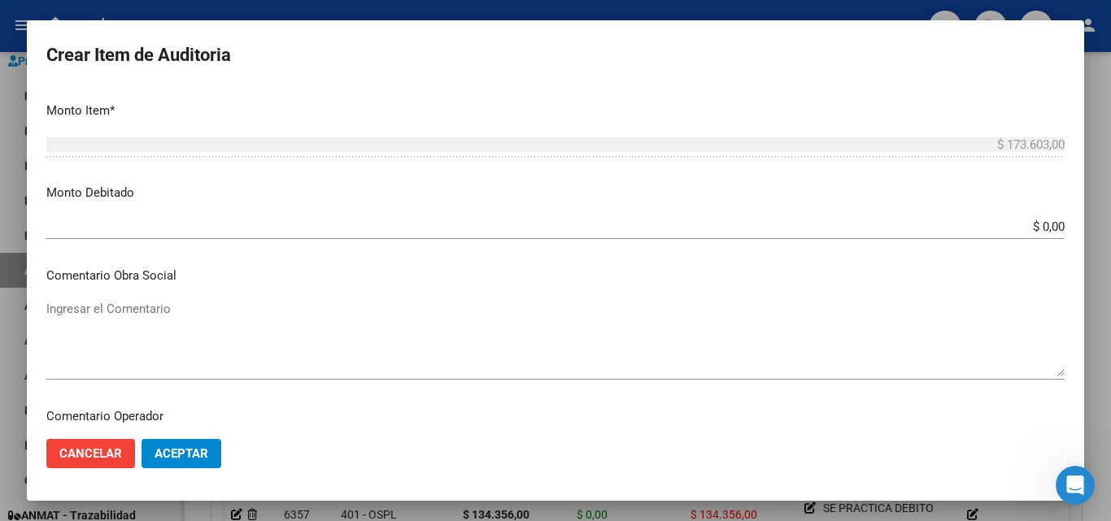
click at [187, 312] on textarea "Ingresar el Comentario" at bounding box center [555, 338] width 1019 height 76
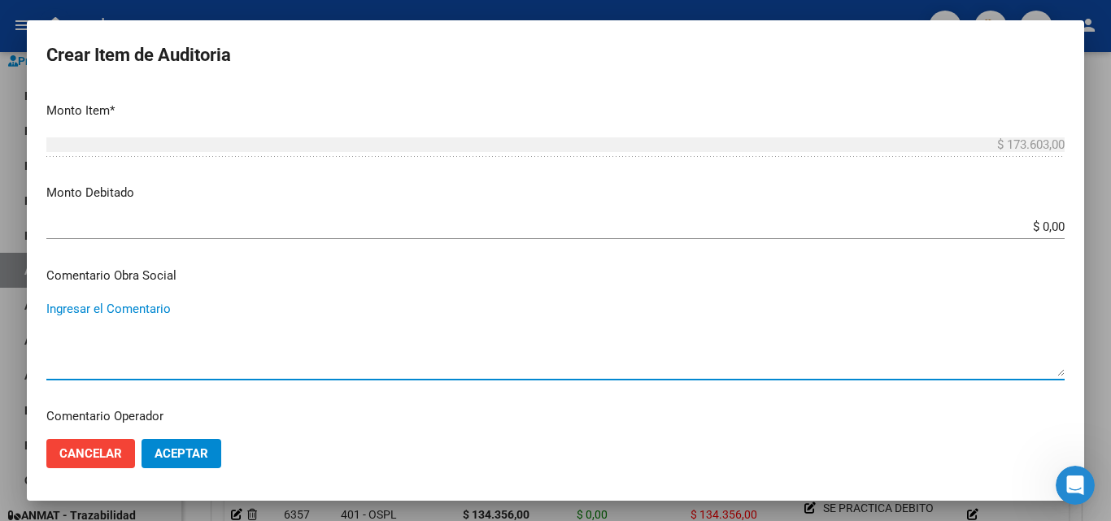
paste textarea "SE PRACTICA DEBITO POR; AFILIADO DADO DE BAJA"
type textarea "SE PRACTICA DEBITO POR; AFILIADO DADO DE BAJA [DATE]"
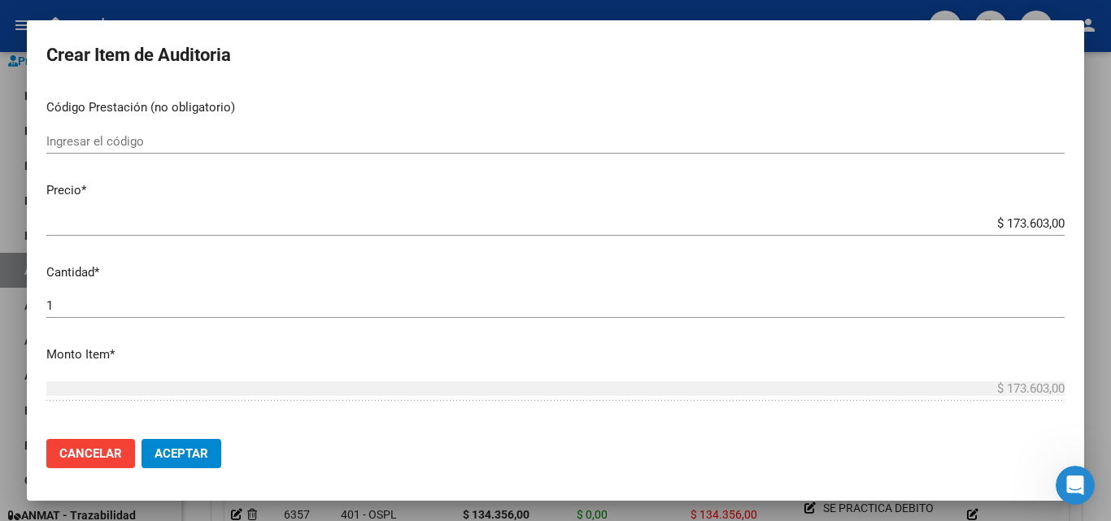
scroll to position [244, 0]
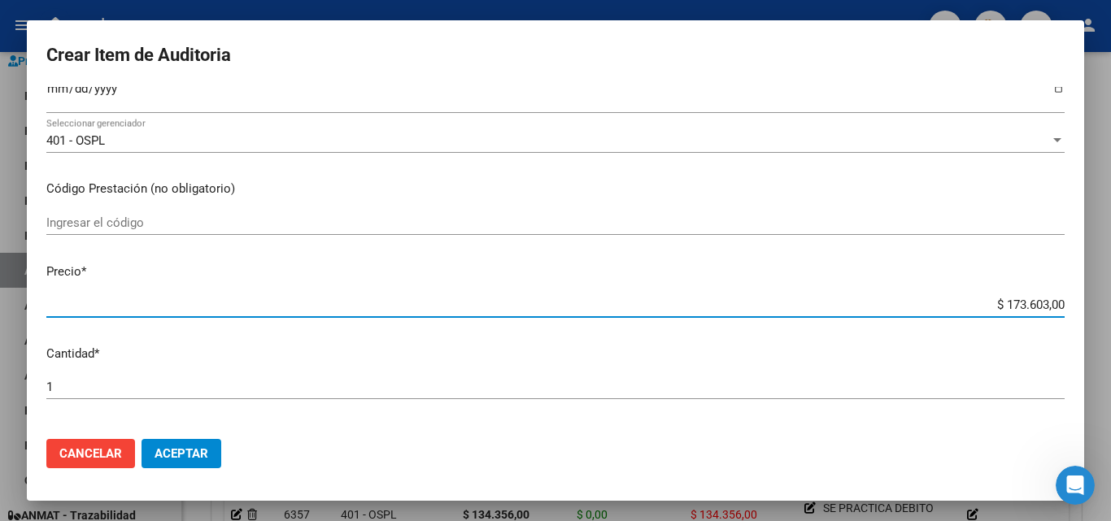
click at [1035, 303] on input "$ 173.603,00" at bounding box center [555, 305] width 1019 height 15
type input "$ 0,01"
type input "$ 0,16"
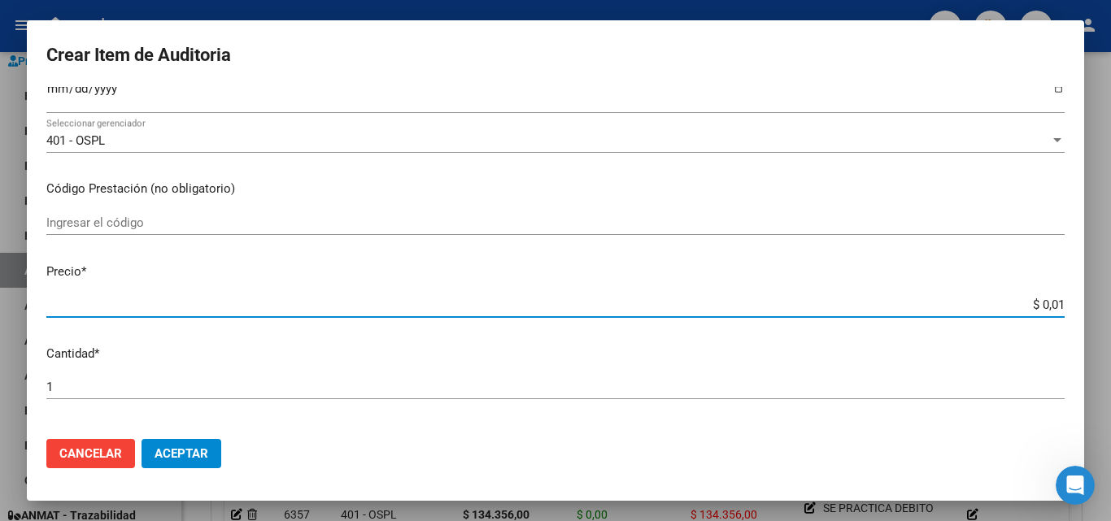
type input "$ 0,16"
type input "$ 1,61"
type input "$ 16,14"
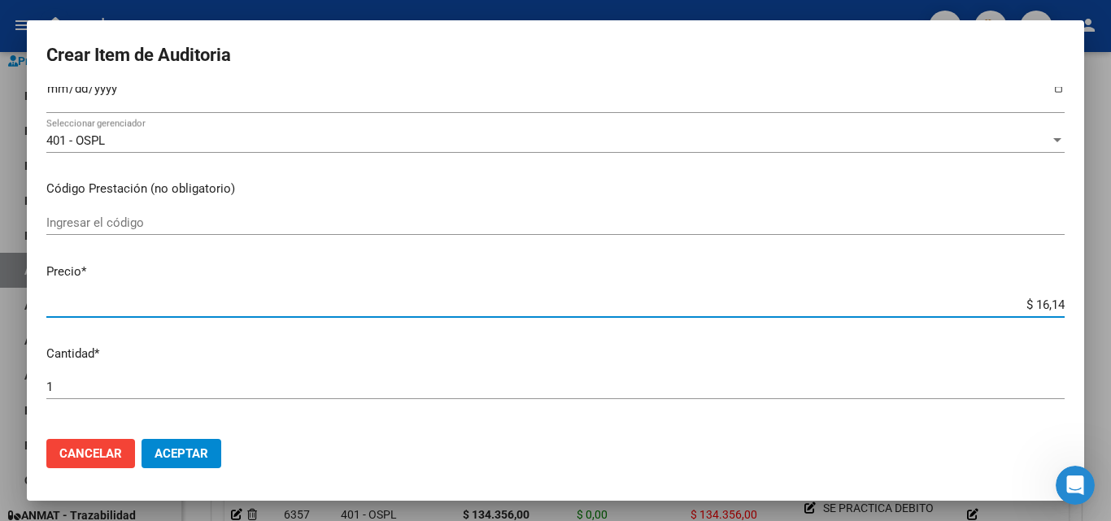
type input "$ 161,49"
type input "$ 1.614,90"
type input "$ 16.149,00"
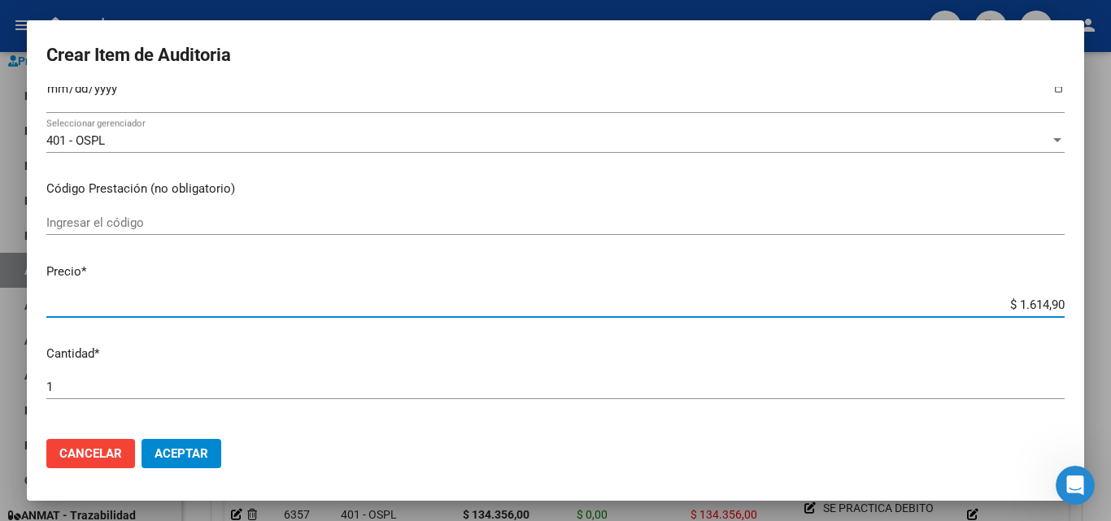
type input "$ 16.149,00"
click at [1035, 303] on input "$ 16.149,00" at bounding box center [555, 305] width 1019 height 15
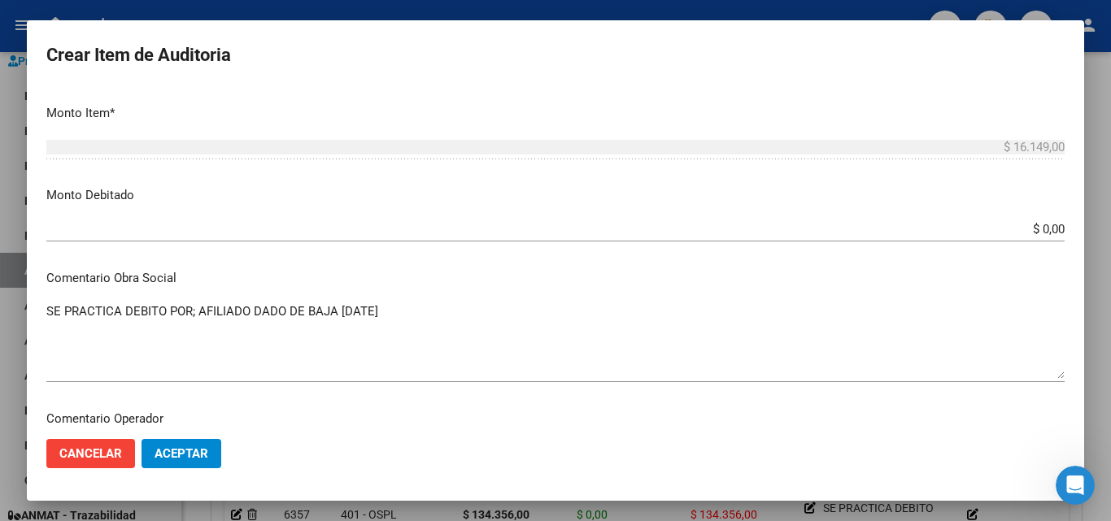
scroll to position [569, 0]
click at [1037, 220] on input "$ 0,00" at bounding box center [555, 227] width 1019 height 15
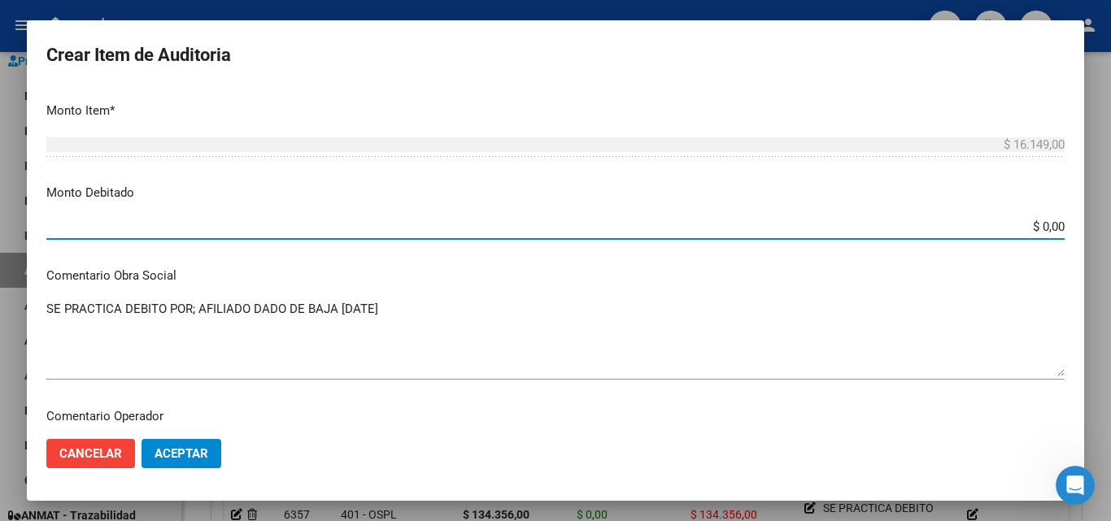
click at [1037, 220] on input "$ 0,00" at bounding box center [555, 227] width 1019 height 15
paste input "$ 16.149"
type input "$ 16.149,00"
click at [930, 208] on mat-dialog-content "95609836 Nro Documento 20956098360 CUIL Afiliado Inactivo Análisis Afiliado Pre…" at bounding box center [556, 256] width 1058 height 339
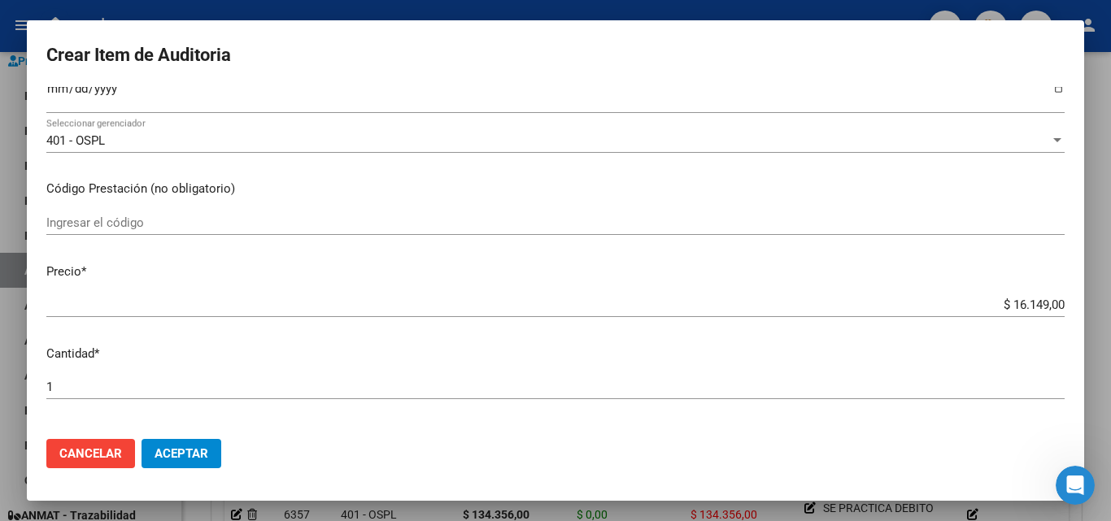
scroll to position [163, 0]
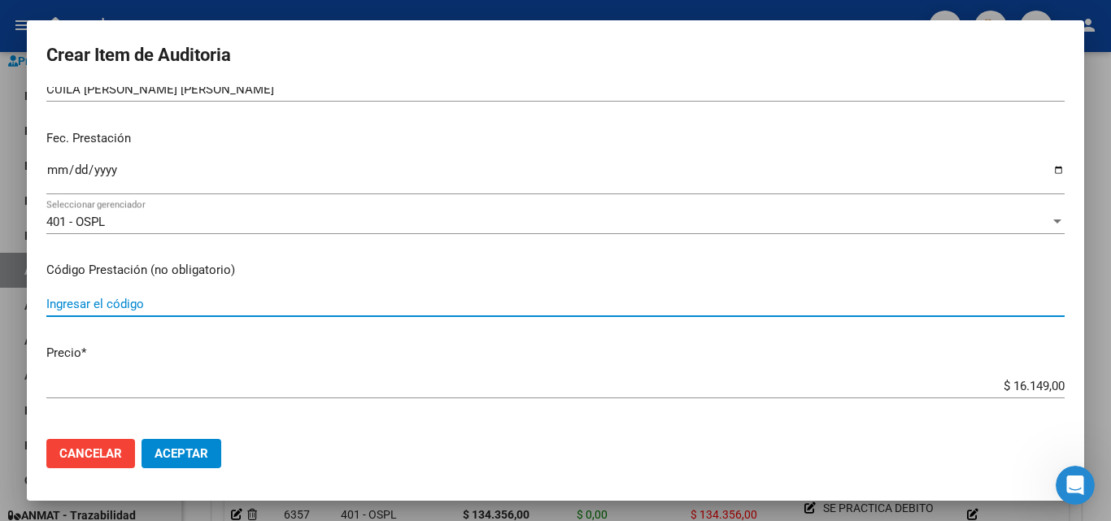
click at [147, 299] on input "Ingresar el código" at bounding box center [555, 304] width 1019 height 15
type input "ODO.03"
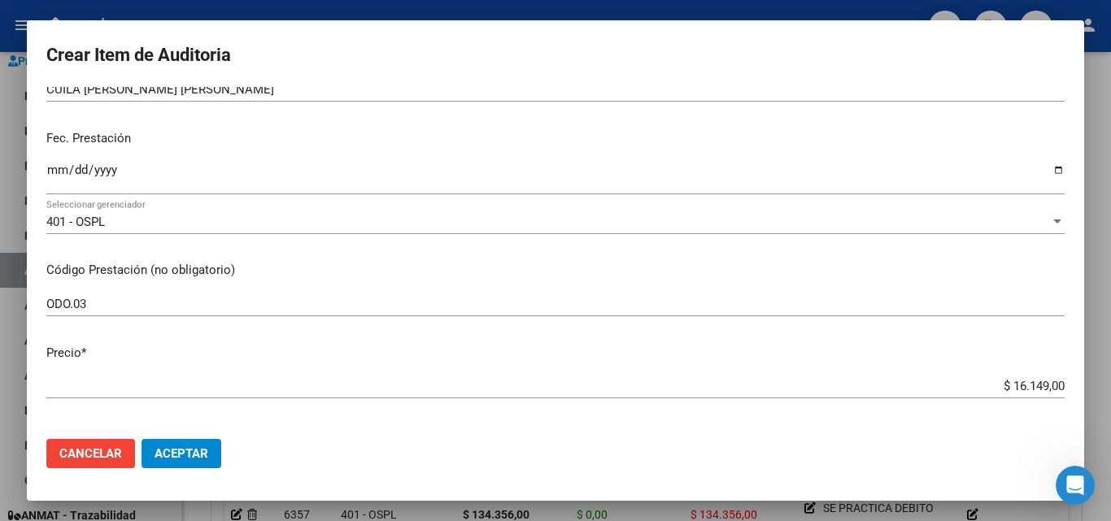
click at [204, 255] on mat-dialog-content "95609836 Nro Documento 20956098360 CUIL Afiliado Inactivo Análisis Afiliado Pre…" at bounding box center [556, 256] width 1058 height 339
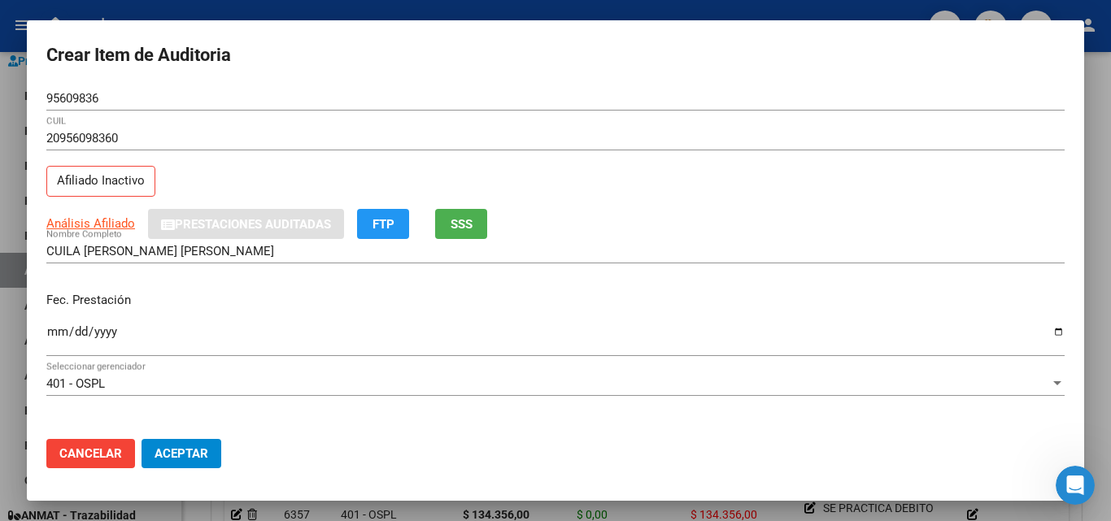
scroll to position [0, 0]
click at [190, 451] on span "Aceptar" at bounding box center [182, 454] width 54 height 15
